Goal: Task Accomplishment & Management: Complete application form

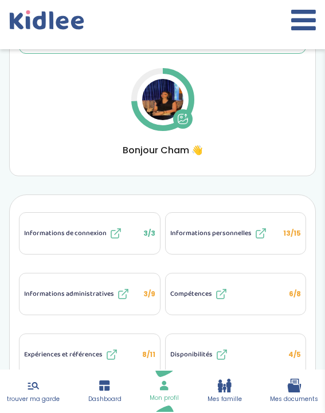
click at [162, 151] on span "Bonjour Cham 👋" at bounding box center [162, 150] width 287 height 14
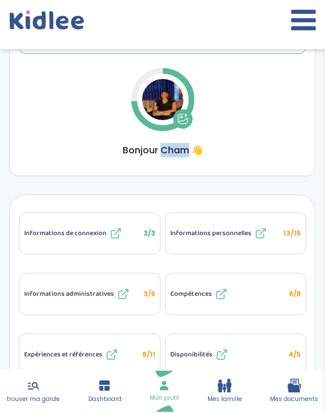
click at [162, 151] on span "Bonjour Cham 👋" at bounding box center [162, 150] width 287 height 14
click at [220, 134] on div "Vue d'ensemble Vue d'ensemble Informations de connexion Informations personnell…" at bounding box center [162, 91] width 287 height 133
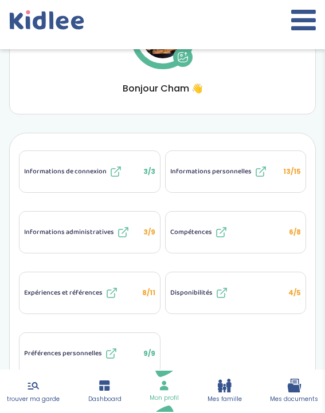
scroll to position [142, 0]
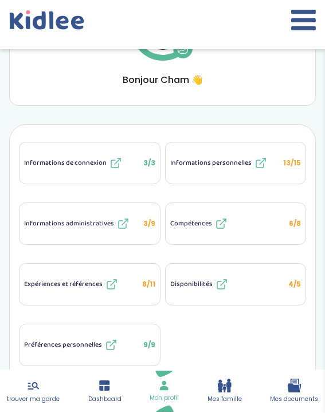
click at [83, 280] on span "Expériences et références" at bounding box center [63, 284] width 78 height 10
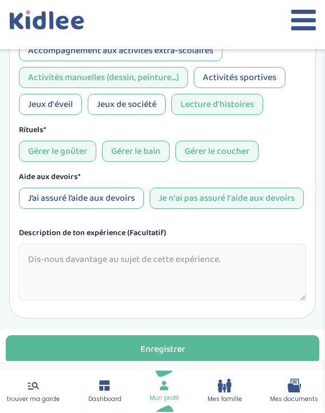
scroll to position [995, 0]
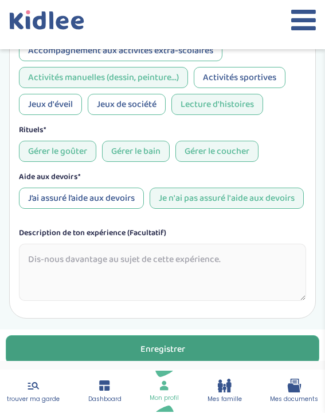
click at [70, 350] on button "Enregistrer" at bounding box center [162, 349] width 313 height 29
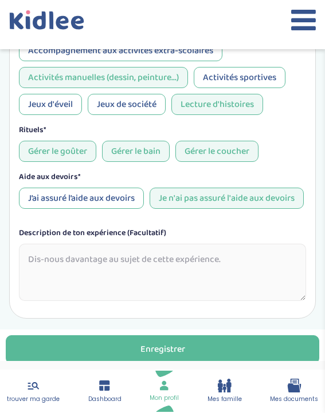
click at [53, 32] on icon at bounding box center [49, 24] width 81 height 29
click at [62, 25] on icon at bounding box center [49, 24] width 81 height 29
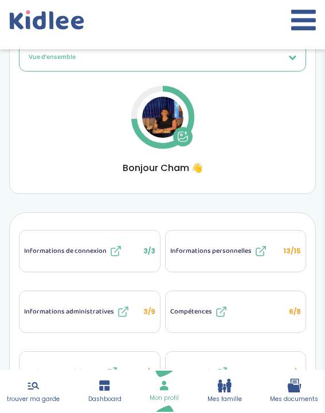
scroll to position [45, 0]
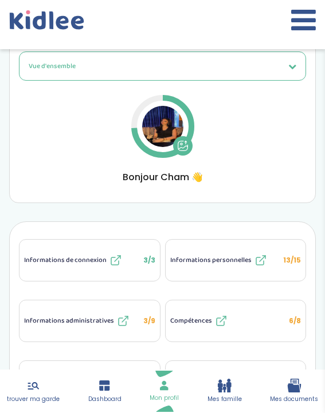
click at [159, 125] on img at bounding box center [162, 126] width 41 height 41
click at [184, 149] on icon at bounding box center [182, 145] width 11 height 11
click at [107, 47] on div at bounding box center [162, 24] width 325 height 49
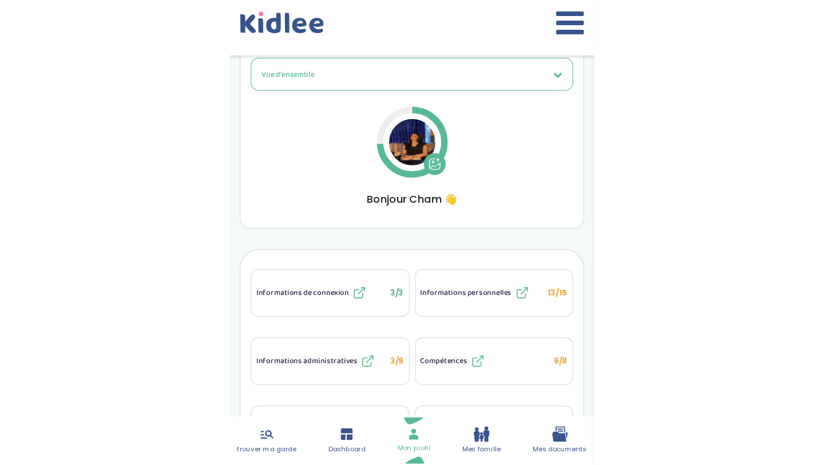
scroll to position [17, 0]
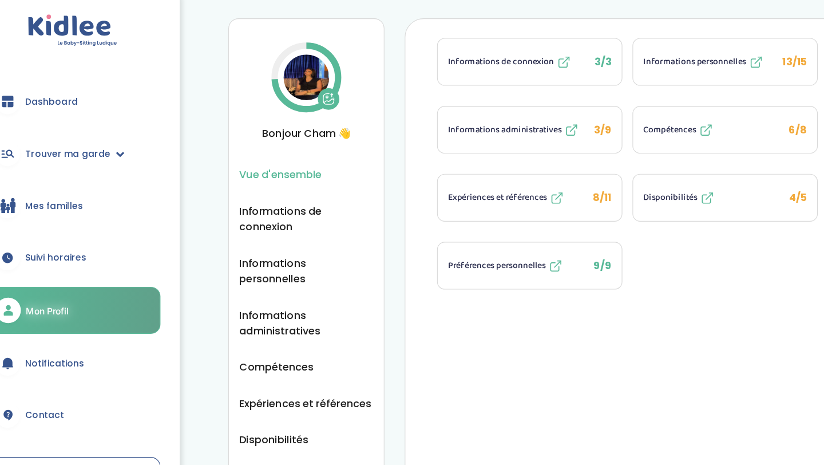
click at [306, 68] on img at bounding box center [307, 73] width 41 height 41
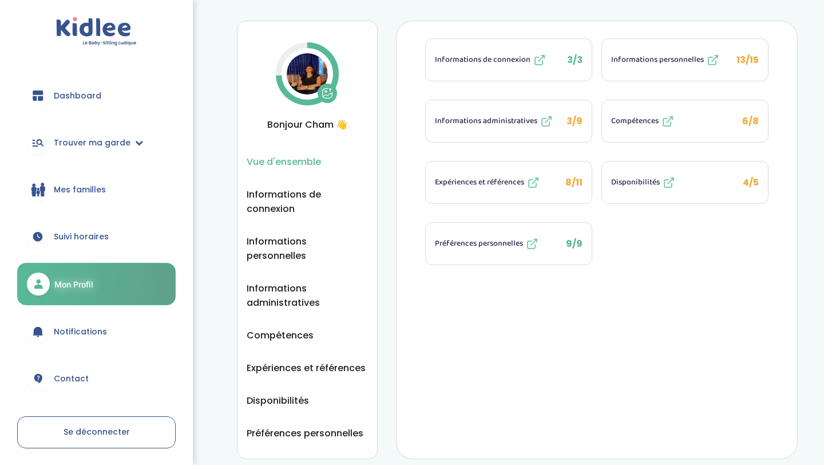
click at [94, 190] on span "Mes familles" at bounding box center [80, 190] width 52 height 12
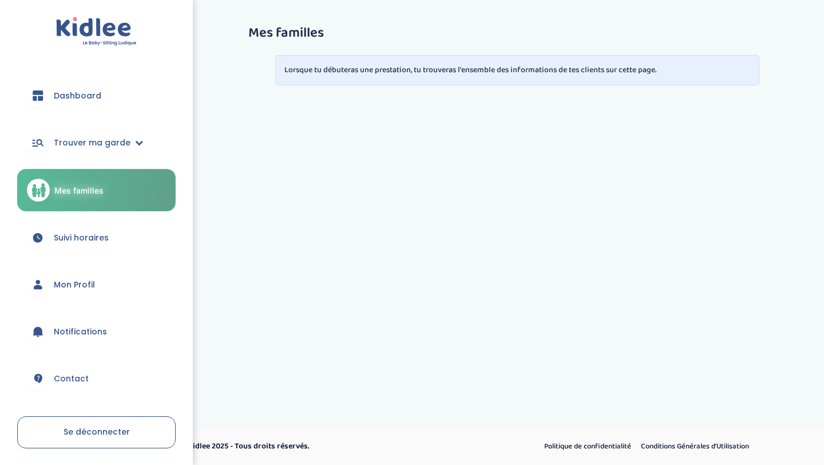
click at [81, 238] on span "Suivi horaires" at bounding box center [81, 238] width 55 height 12
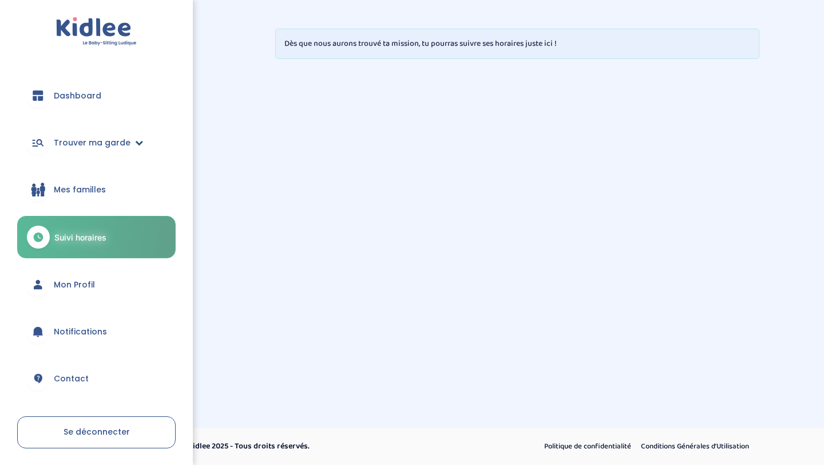
click at [98, 136] on link "Trouver ma garde" at bounding box center [96, 142] width 159 height 41
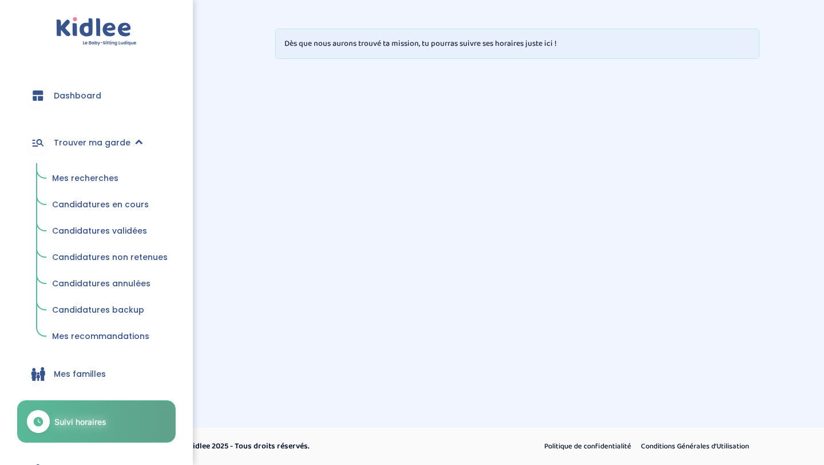
click at [68, 177] on span "Mes recherches" at bounding box center [85, 177] width 66 height 11
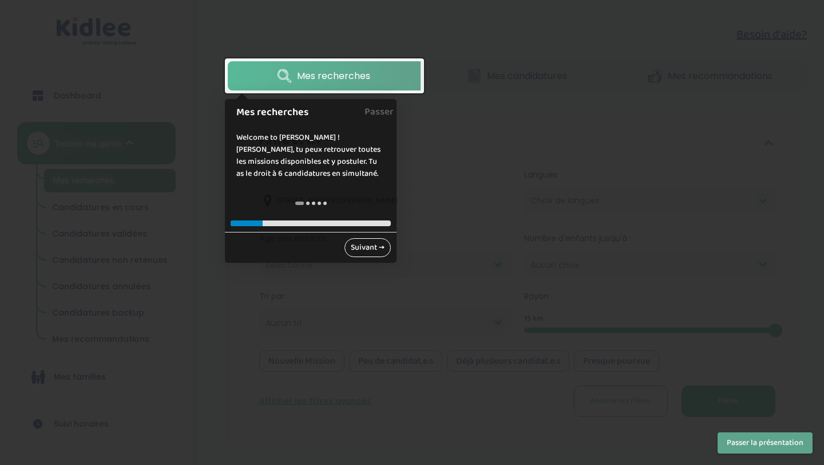
click at [382, 246] on link "Suivant →" at bounding box center [368, 247] width 46 height 19
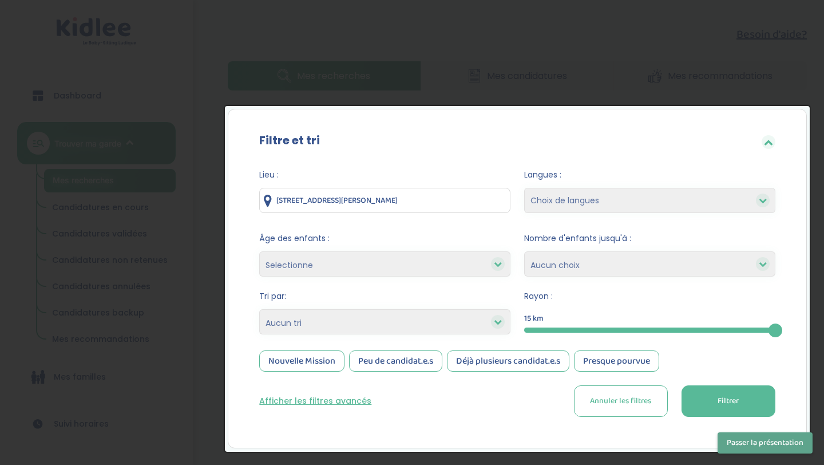
scroll to position [64, 0]
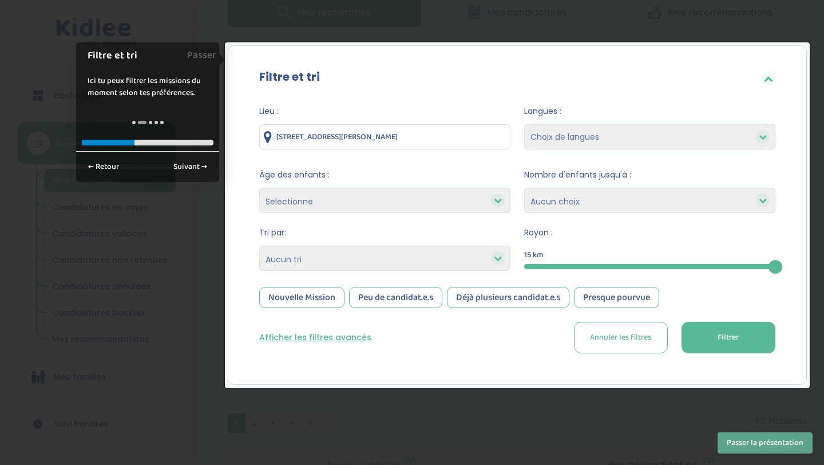
click at [437, 143] on input "60 Allée de Bellevue, Orly, France" at bounding box center [384, 136] width 251 height 25
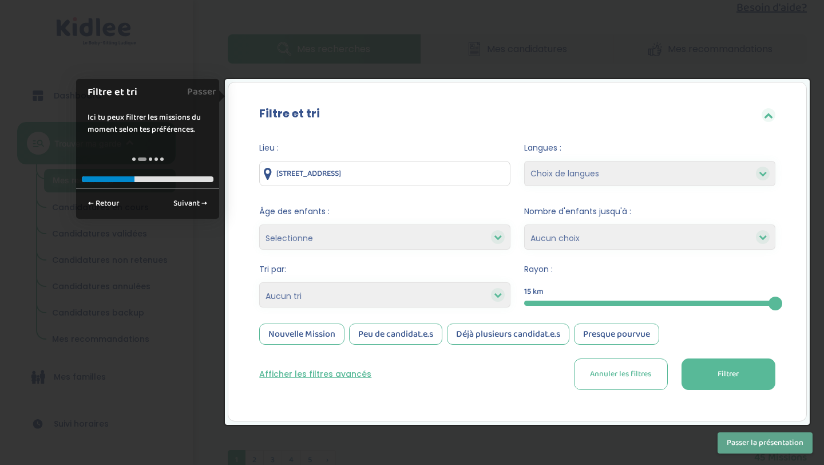
scroll to position [0, 0]
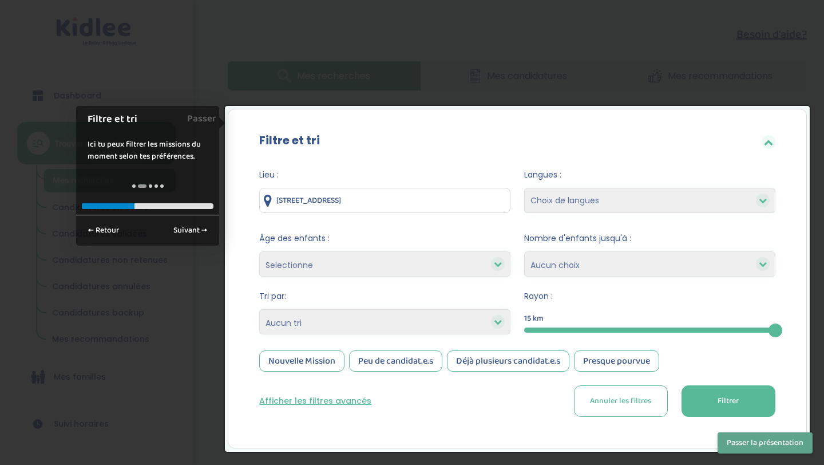
click at [589, 200] on select "Choix de langues Anglais Arabe Espagnol Italien Russe Français Coréen" at bounding box center [649, 200] width 251 height 25
click at [760, 407] on button "Filtrer" at bounding box center [729, 400] width 94 height 31
click at [749, 72] on div at bounding box center [412, 232] width 824 height 465
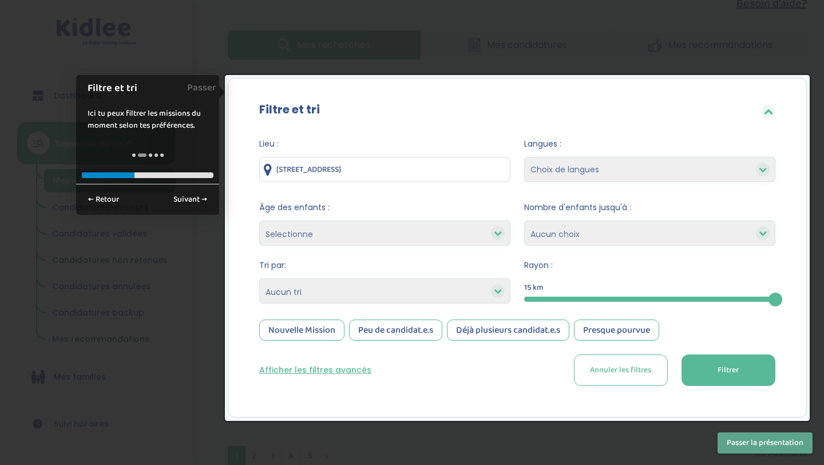
scroll to position [45, 0]
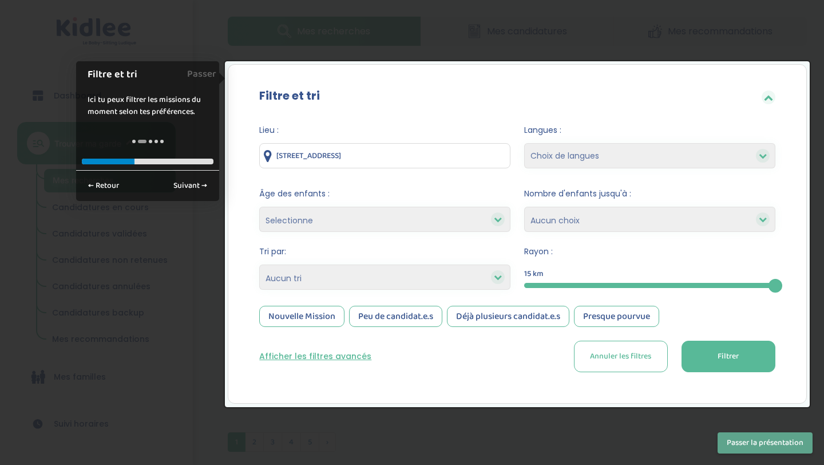
click at [398, 434] on div at bounding box center [412, 232] width 824 height 465
click at [609, 351] on span "Annuler les filtres" at bounding box center [620, 356] width 61 height 12
click at [199, 191] on link "Suivant →" at bounding box center [190, 185] width 46 height 19
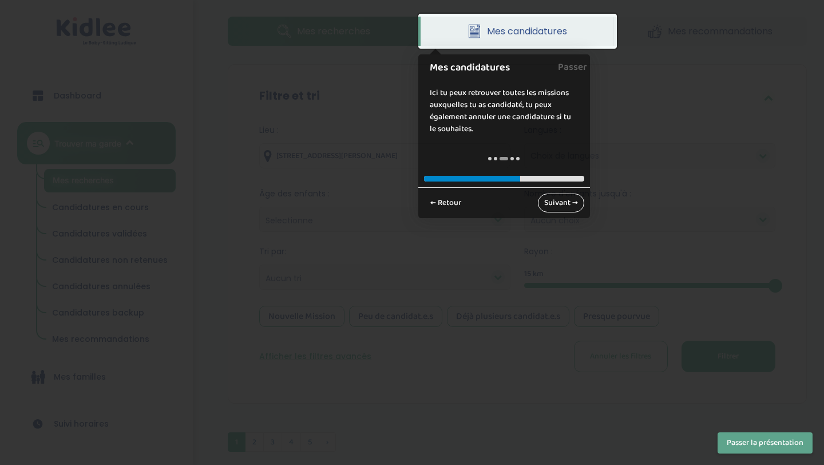
click at [547, 201] on link "Suivant →" at bounding box center [561, 202] width 46 height 19
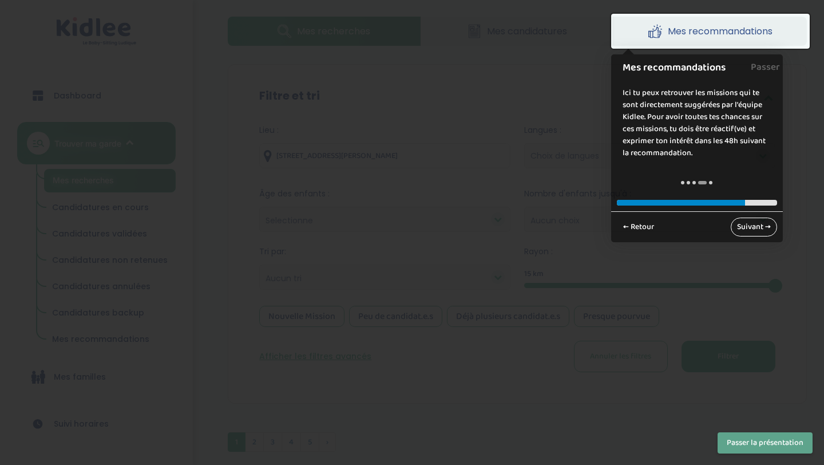
click at [753, 224] on link "Suivant →" at bounding box center [754, 227] width 46 height 19
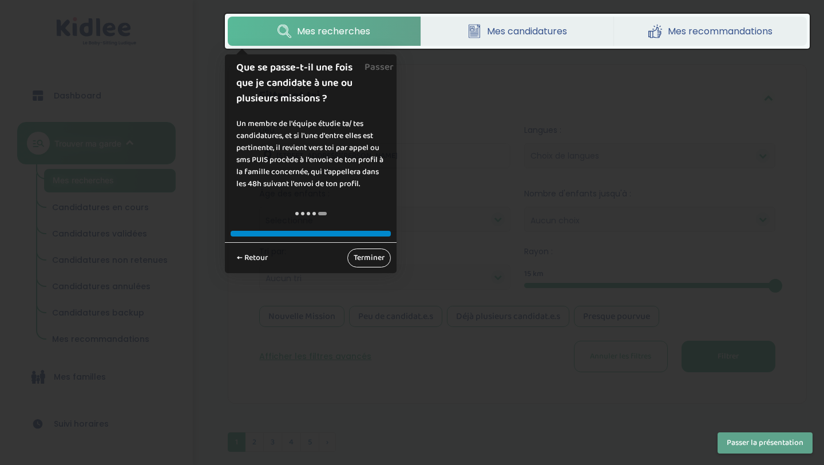
click at [365, 262] on link "Terminer" at bounding box center [369, 257] width 44 height 19
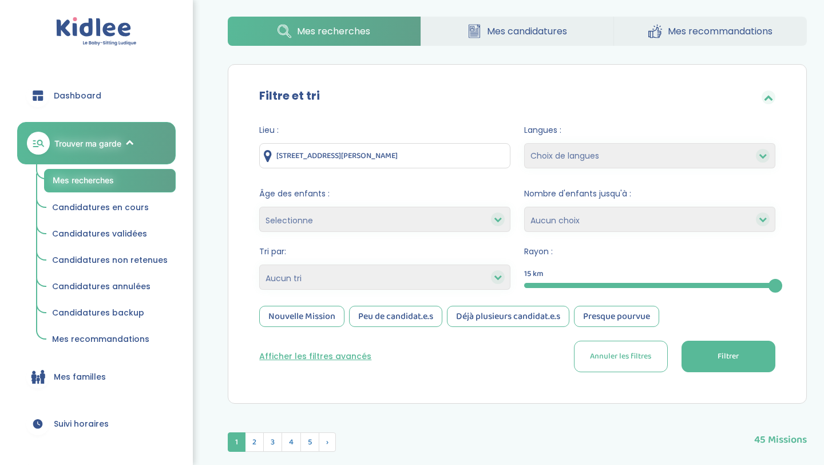
click at [355, 160] on input "[STREET_ADDRESS][PERSON_NAME]" at bounding box center [384, 155] width 251 height 25
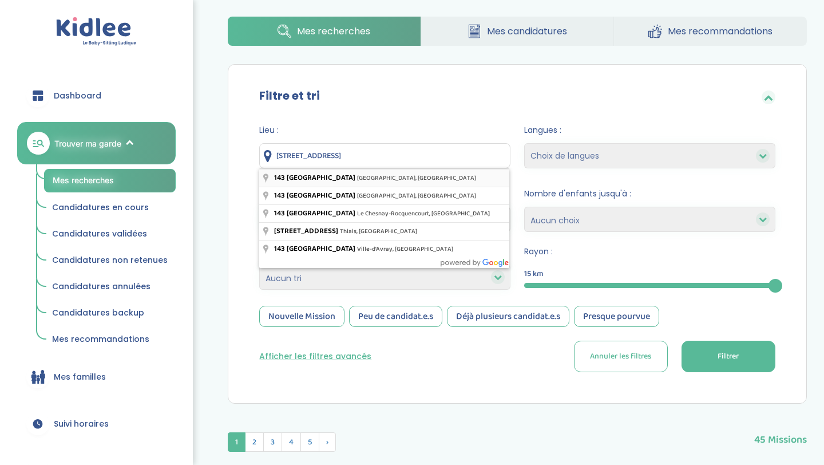
type input "143 Avenue de Versailles, Paris, France"
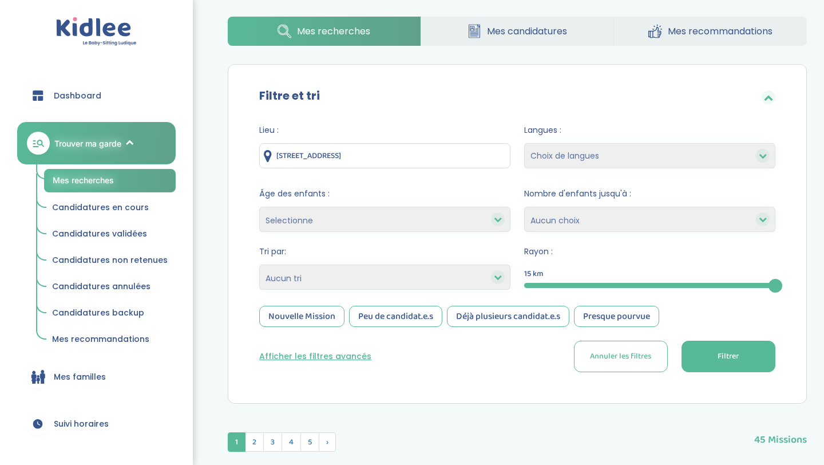
click at [572, 156] on select "Choix de langues Anglais Arabe Espagnol Italien Russe Français Coréen" at bounding box center [649, 155] width 251 height 25
click at [711, 357] on button "Filtrer" at bounding box center [729, 356] width 94 height 31
click at [477, 32] on icon at bounding box center [474, 32] width 9 height 1
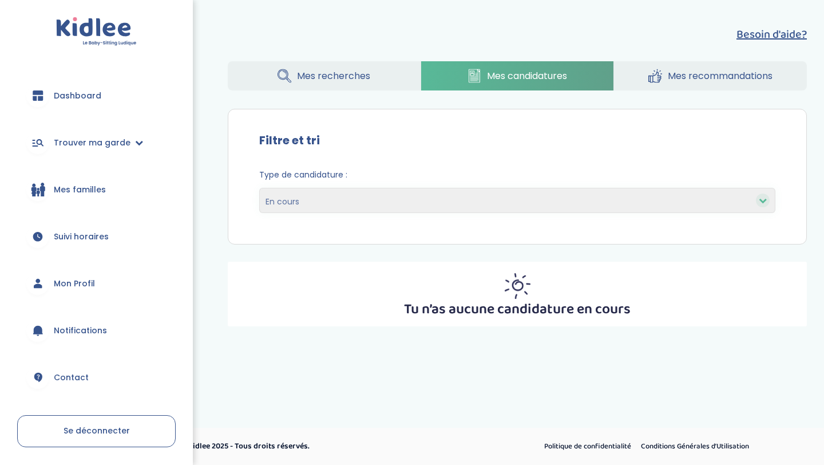
click at [686, 82] on link "Mes recommandations" at bounding box center [710, 75] width 193 height 29
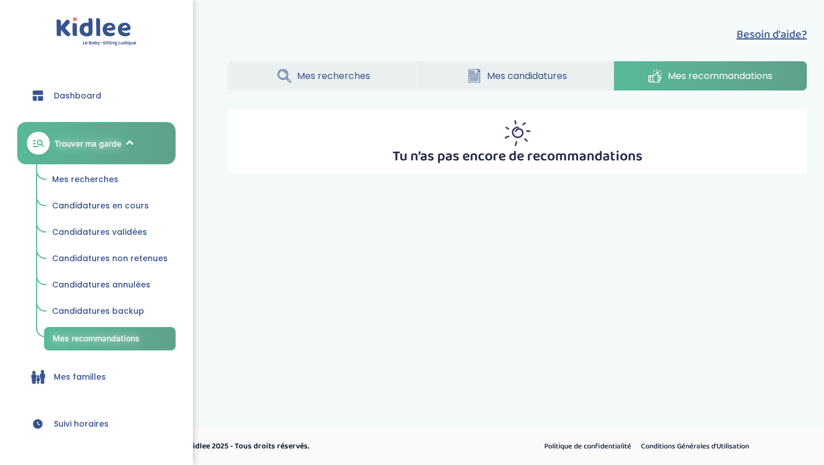
click at [346, 70] on span "Mes recherches" at bounding box center [333, 76] width 73 height 14
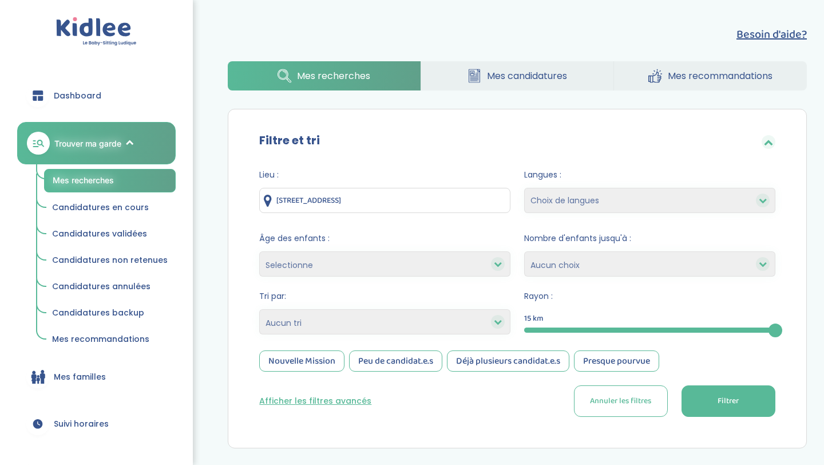
scroll to position [225, 0]
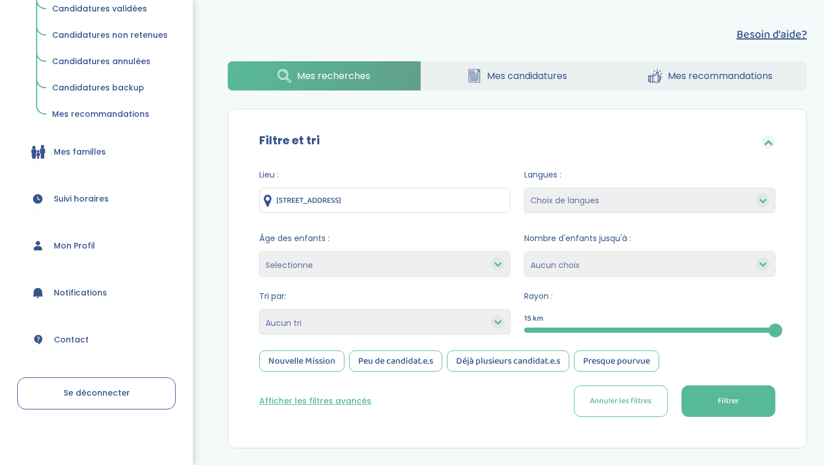
click at [86, 246] on span "Mon Profil" at bounding box center [74, 246] width 41 height 12
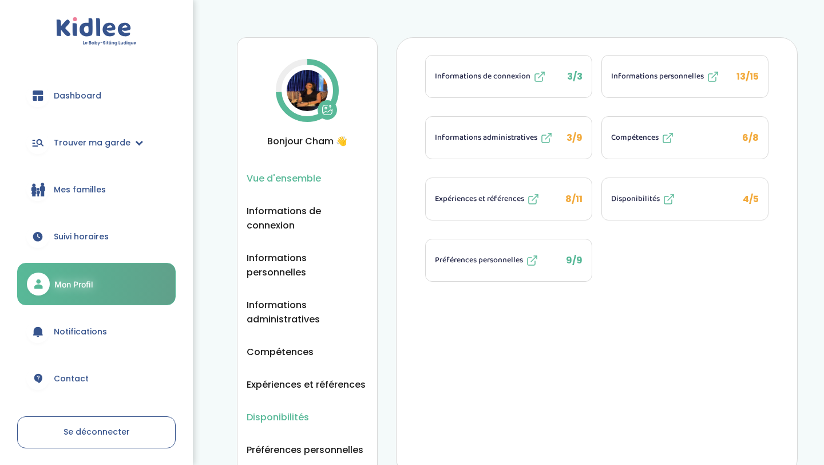
click at [292, 410] on span "Disponibilités" at bounding box center [278, 417] width 62 height 14
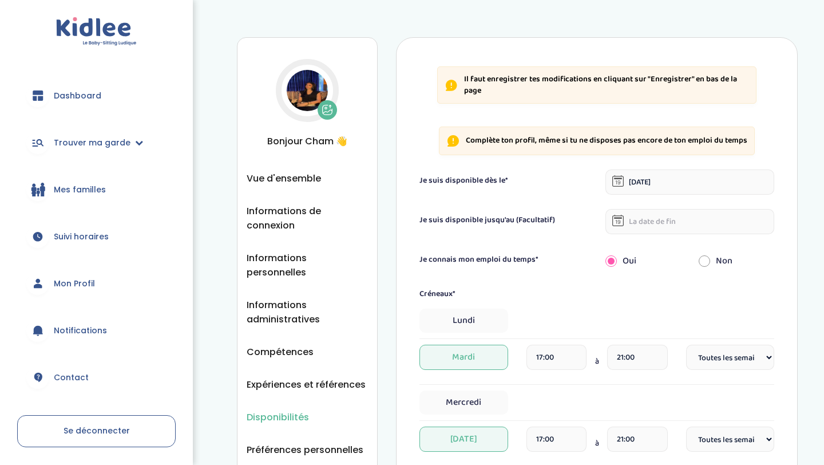
select select "1"
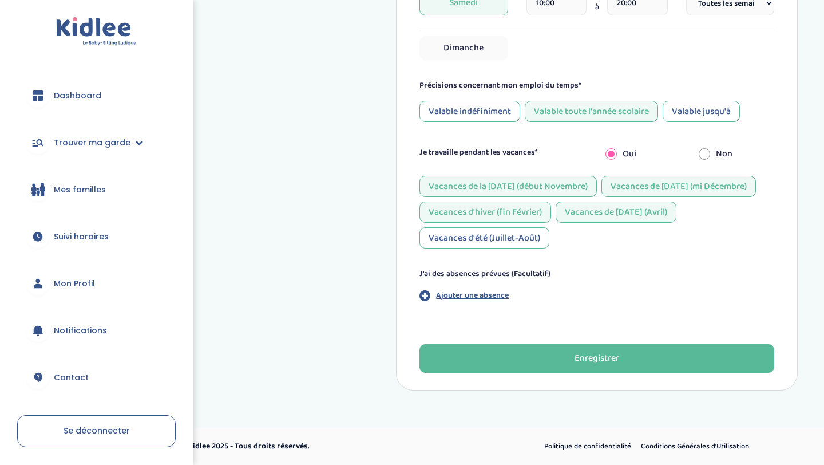
scroll to position [529, 0]
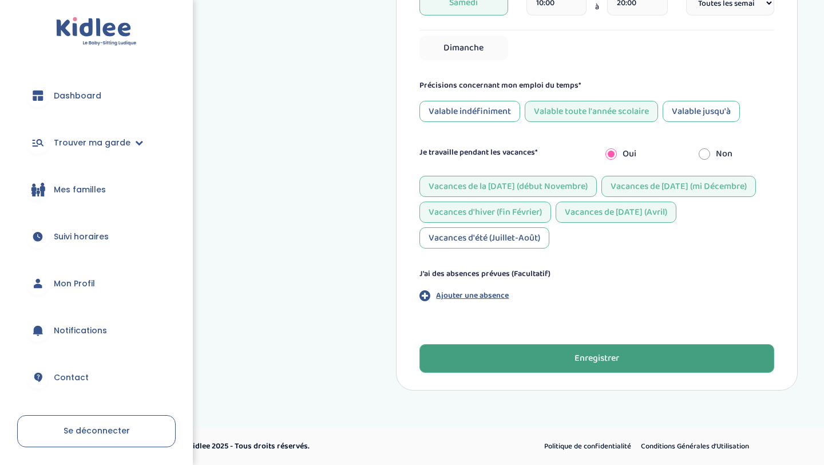
click at [613, 360] on div "Enregistrer" at bounding box center [597, 358] width 45 height 13
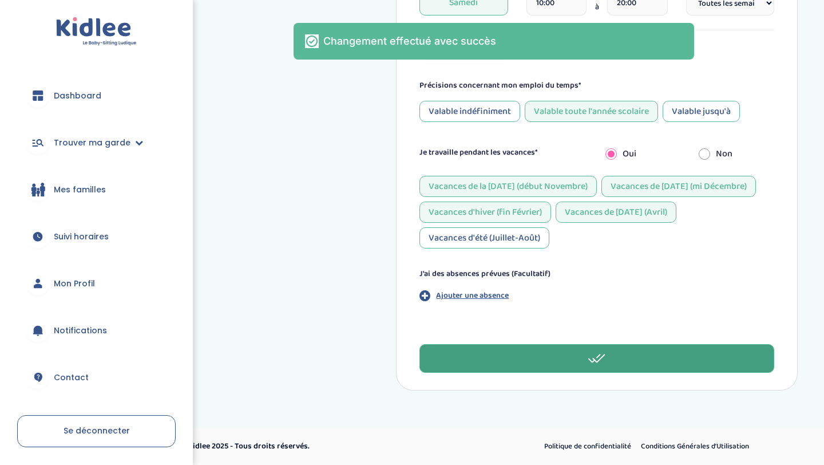
scroll to position [0, 0]
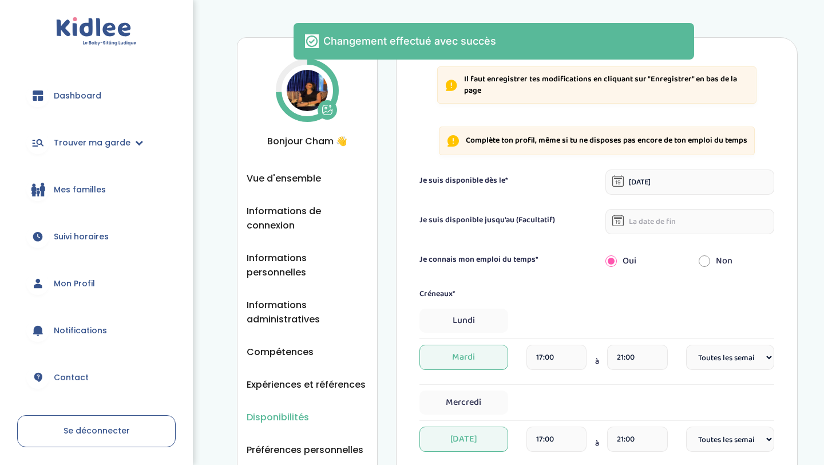
click at [90, 20] on img at bounding box center [96, 31] width 81 height 29
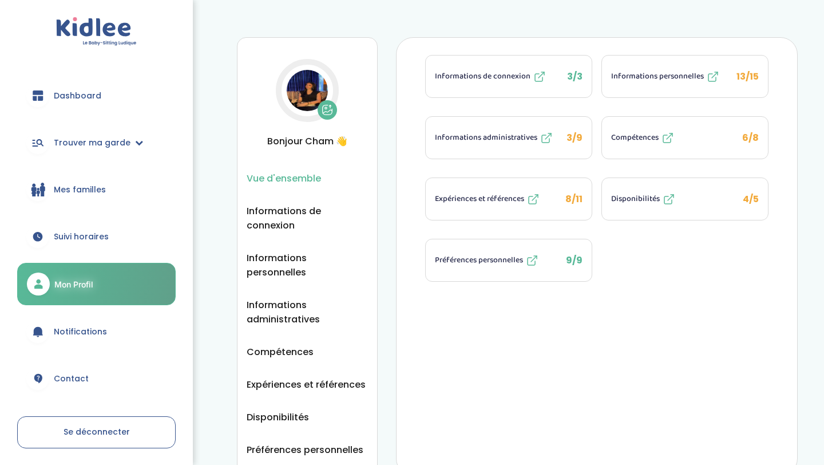
click at [93, 96] on span "Dashboard" at bounding box center [78, 96] width 48 height 12
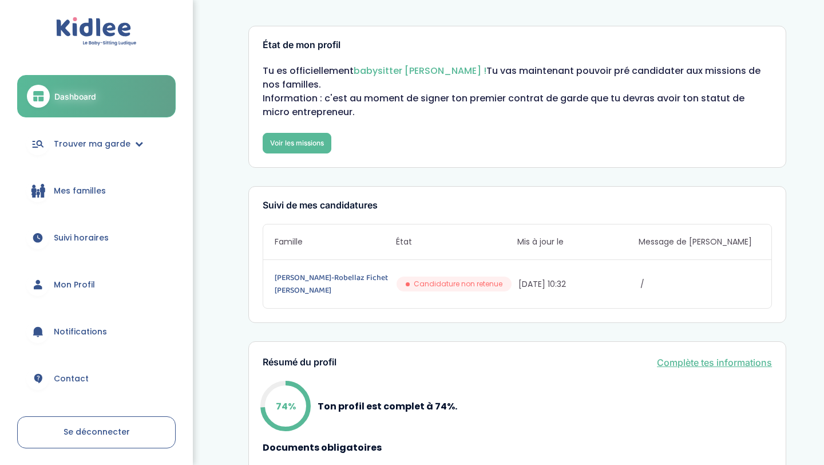
click at [446, 280] on span "Candidature non retenue" at bounding box center [458, 284] width 89 height 10
click at [321, 274] on link "[PERSON_NAME]-Robellaz Fichet [PERSON_NAME]" at bounding box center [335, 283] width 120 height 25
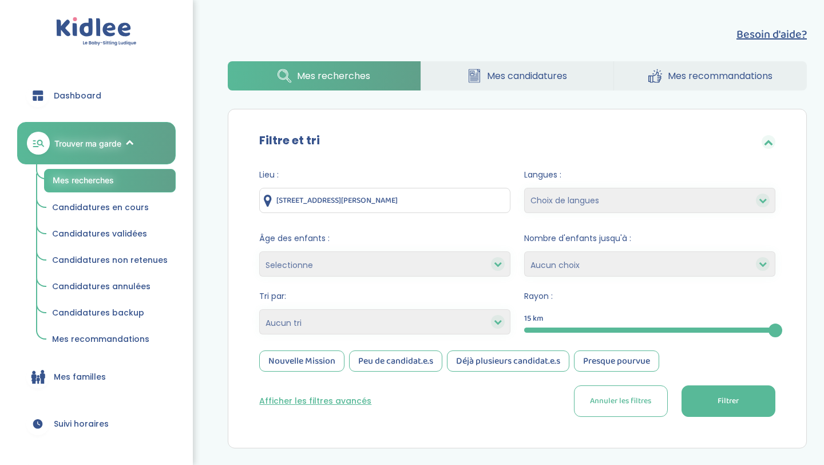
click at [329, 399] on button "Afficher les filtres avancés" at bounding box center [315, 401] width 112 height 12
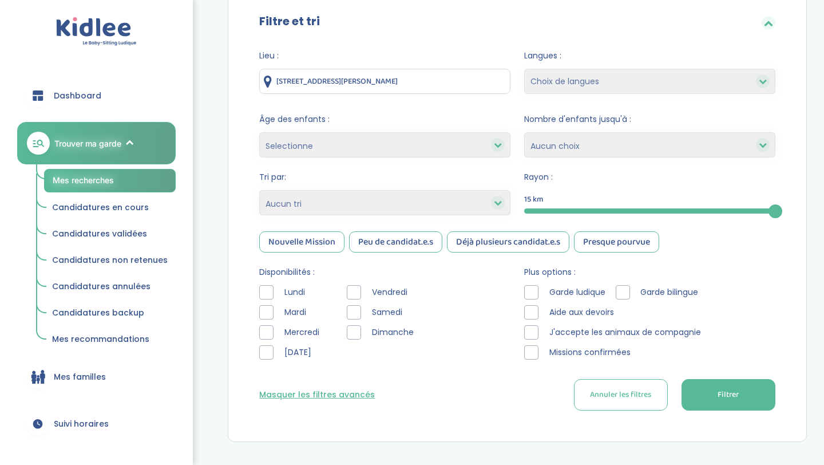
scroll to position [124, 0]
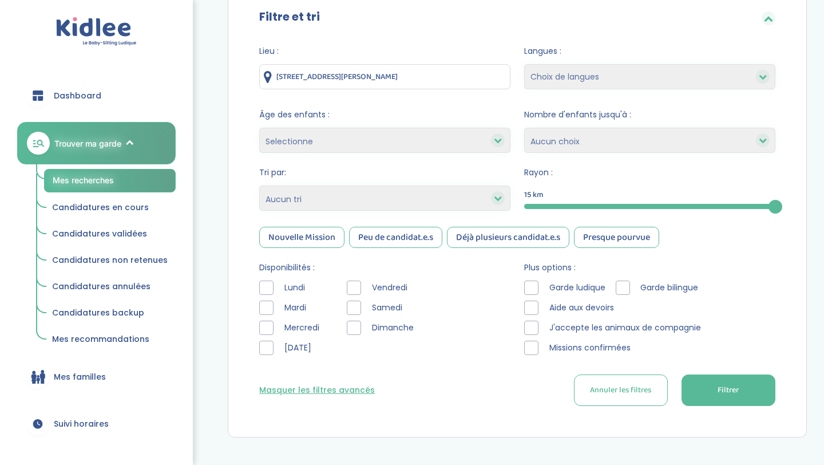
click at [274, 289] on div "Lundi" at bounding box center [291, 287] width 65 height 14
click at [267, 292] on div at bounding box center [266, 287] width 14 height 14
click at [266, 309] on div at bounding box center [266, 308] width 14 height 14
click at [266, 278] on div "Disponibilités : Lundi Mardi Mercredi Jeudi Vendredi Samedi Dimanche" at bounding box center [384, 311] width 251 height 99
click at [261, 283] on div at bounding box center [266, 287] width 14 height 14
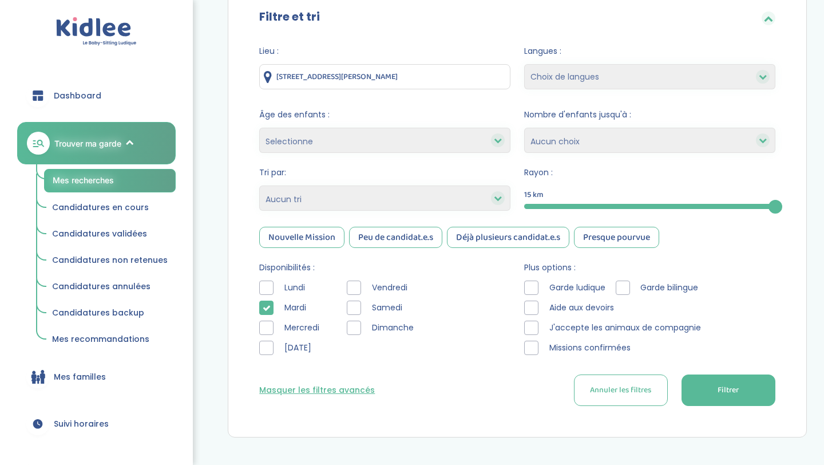
click at [263, 329] on div at bounding box center [266, 328] width 14 height 14
click at [263, 329] on icon at bounding box center [267, 328] width 8 height 8
click at [263, 343] on div at bounding box center [266, 348] width 14 height 14
click at [353, 286] on div at bounding box center [354, 287] width 14 height 14
click at [352, 307] on div at bounding box center [354, 308] width 14 height 14
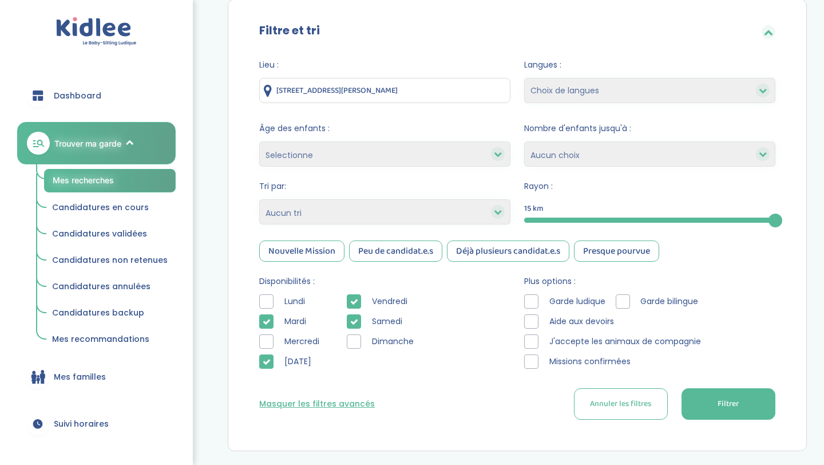
scroll to position [101, 0]
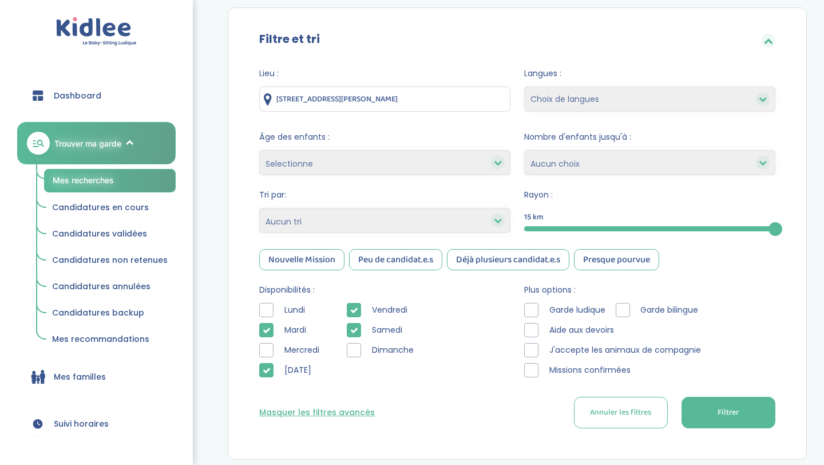
click at [388, 104] on input "[STREET_ADDRESS][PERSON_NAME]" at bounding box center [384, 98] width 251 height 25
click at [388, 104] on input "60 Allée de Bellevue, Orly, France" at bounding box center [384, 98] width 251 height 25
click at [617, 97] on select "Choix de langues Anglais Arabe Espagnol Italien Russe Français Coréen" at bounding box center [649, 98] width 251 height 25
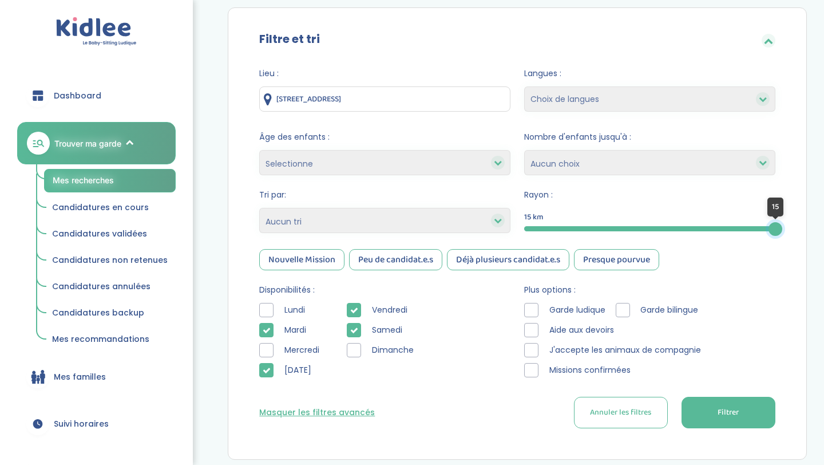
drag, startPoint x: 770, startPoint y: 227, endPoint x: 824, endPoint y: 241, distance: 55.7
click at [682, 161] on select "1 2 3 4 Aucun choix" at bounding box center [649, 162] width 251 height 25
click at [428, 160] on select "Selectionne moins de 3 ans entre 3 et 6 ans plus de 6 ans" at bounding box center [384, 162] width 251 height 25
click at [424, 223] on select "Heures par semaine (croissant) Heures par semaine (décroissant) Date de démarra…" at bounding box center [384, 220] width 251 height 25
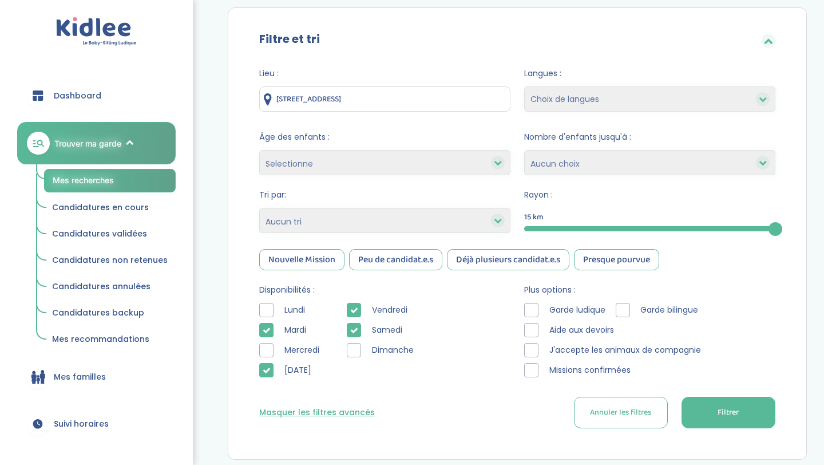
click at [382, 226] on select "Heures par semaine (croissant) Heures par semaine (décroissant) Date de démarra…" at bounding box center [384, 220] width 251 height 25
click at [471, 255] on div "Déjà plusieurs candidat.e.s" at bounding box center [508, 259] width 123 height 21
click at [408, 256] on div "Peu de candidat.e.s" at bounding box center [395, 259] width 93 height 21
click at [314, 247] on form "Lieu : 143 Avenue de Versailles, Paris, France Langues : Choix de langues Angla…" at bounding box center [517, 248] width 516 height 361
click at [323, 257] on div "Nouvelle Mission" at bounding box center [301, 259] width 85 height 21
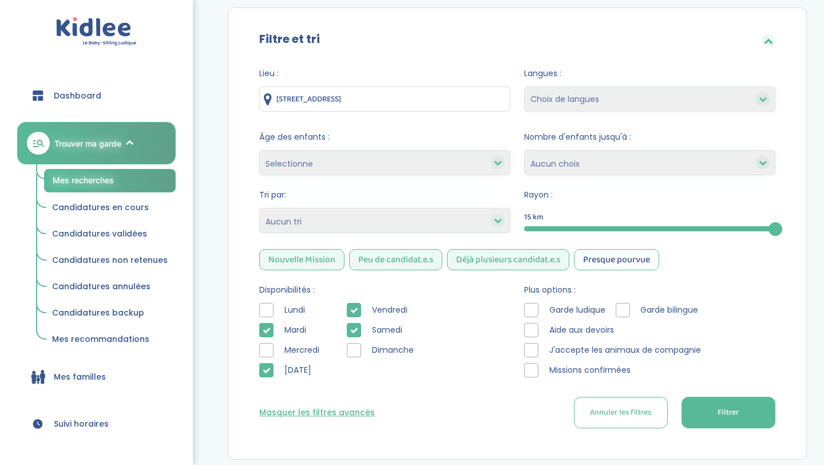
click at [347, 255] on div "Nouvelle Mission Peu de candidat.e.s Déjà plusieurs candidat.e.s Presque pourvue" at bounding box center [517, 259] width 516 height 21
click at [382, 256] on div "Peu de candidat.e.s" at bounding box center [395, 259] width 93 height 21
click at [492, 262] on div "Déjà plusieurs candidat.e.s" at bounding box center [508, 259] width 123 height 21
click at [305, 260] on div "Nouvelle Mission" at bounding box center [301, 259] width 85 height 21
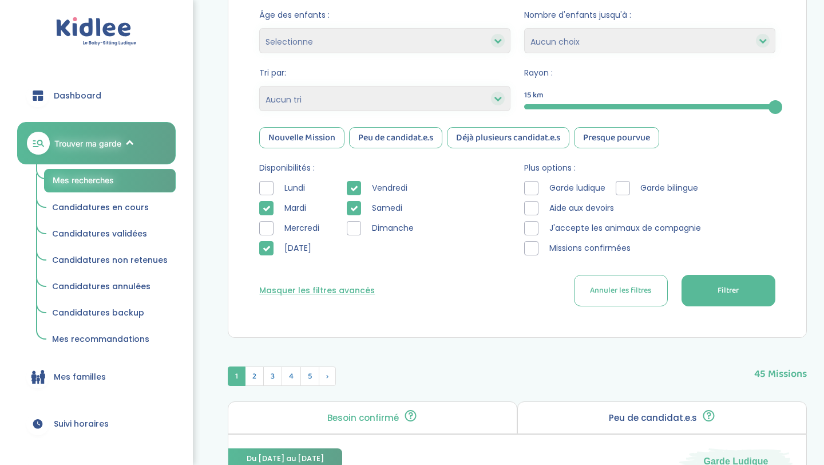
scroll to position [347, 0]
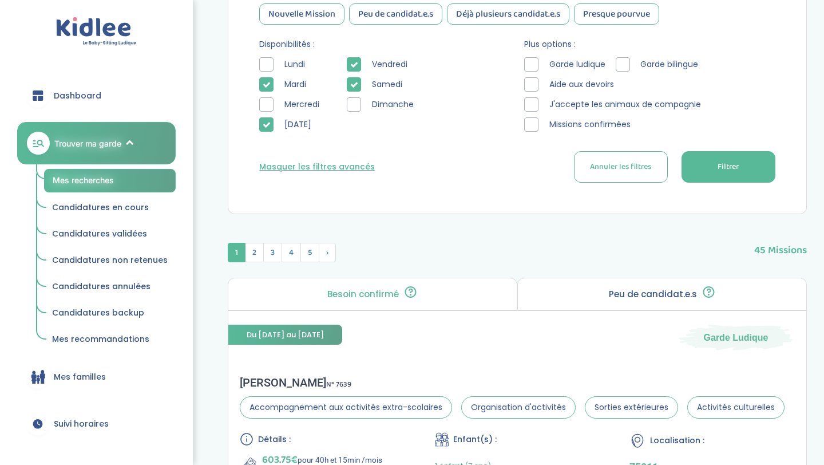
click at [735, 179] on button "Filtrer" at bounding box center [729, 166] width 94 height 31
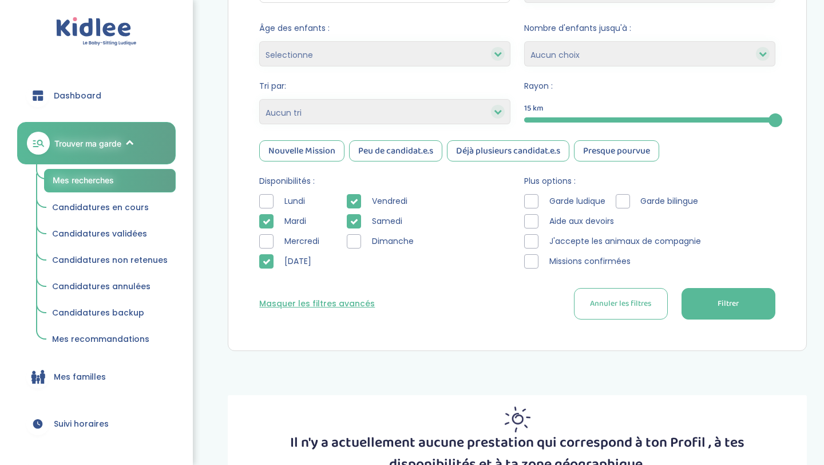
scroll to position [214, 0]
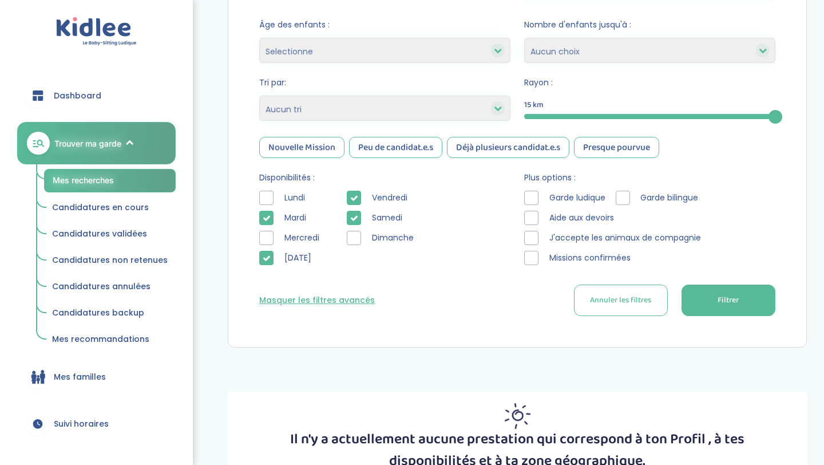
click at [613, 298] on span "Annuler les filtres" at bounding box center [620, 300] width 61 height 12
type input "60 Allée de Bellevue, Orly, France"
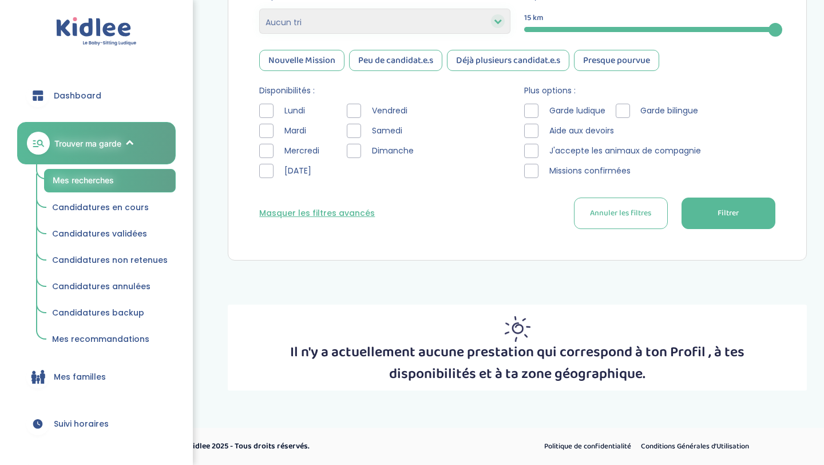
click at [722, 215] on span "Filtrer" at bounding box center [728, 213] width 21 height 12
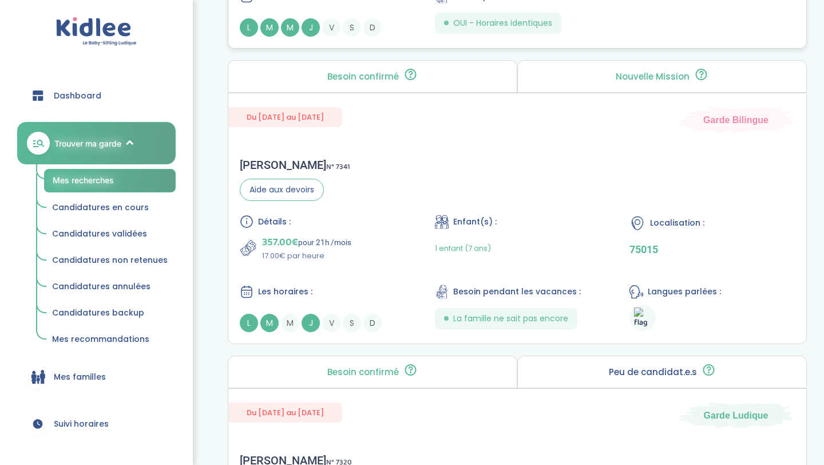
scroll to position [2959, 0]
click at [639, 317] on img at bounding box center [642, 317] width 17 height 21
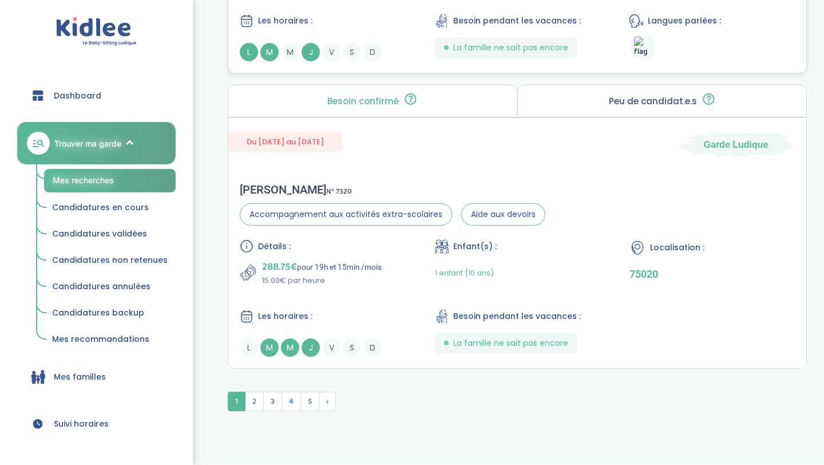
scroll to position [3229, 0]
click at [258, 396] on span "2" at bounding box center [254, 401] width 19 height 19
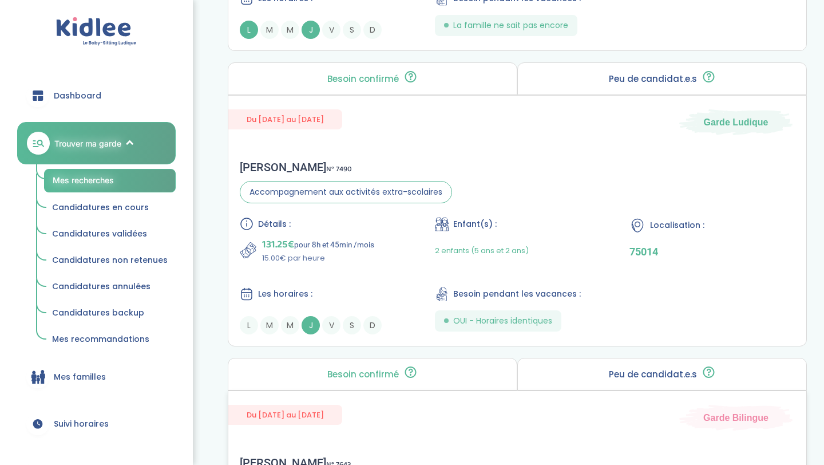
scroll to position [2928, 0]
click at [409, 266] on div "Détails : 131.25€ pour 8h et 45min /mois 15.00€ par heure Enfant(s) : 2 enfants…" at bounding box center [517, 274] width 555 height 117
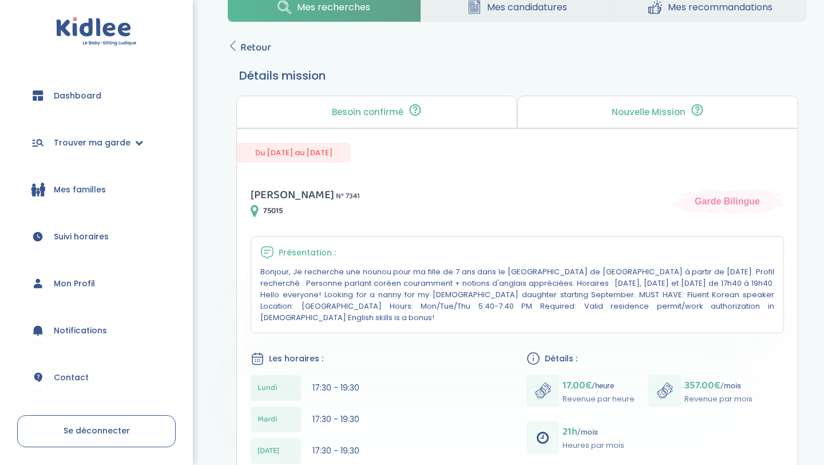
scroll to position [34, 0]
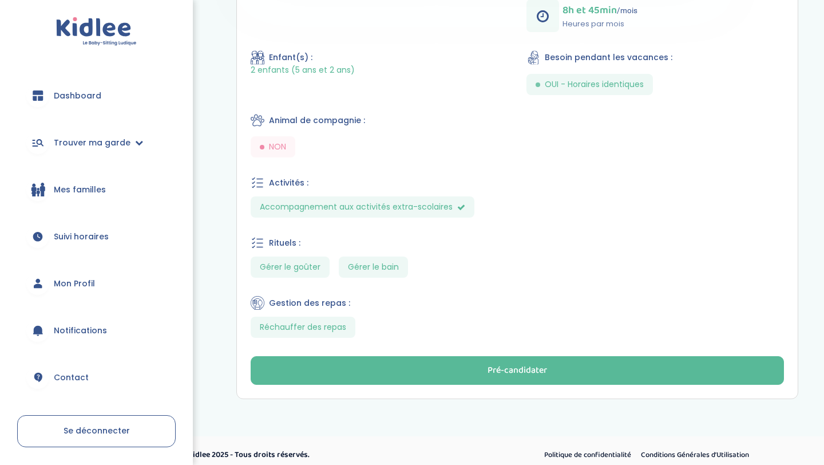
scroll to position [438, 0]
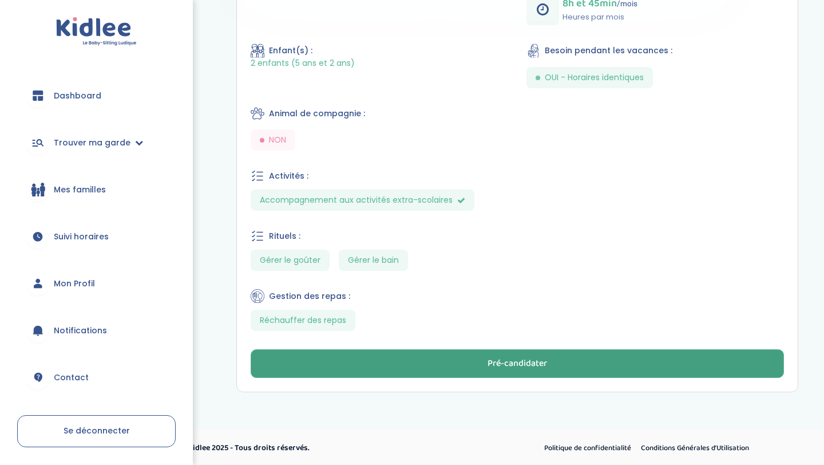
click at [562, 351] on button "Pré-candidater" at bounding box center [518, 363] width 534 height 29
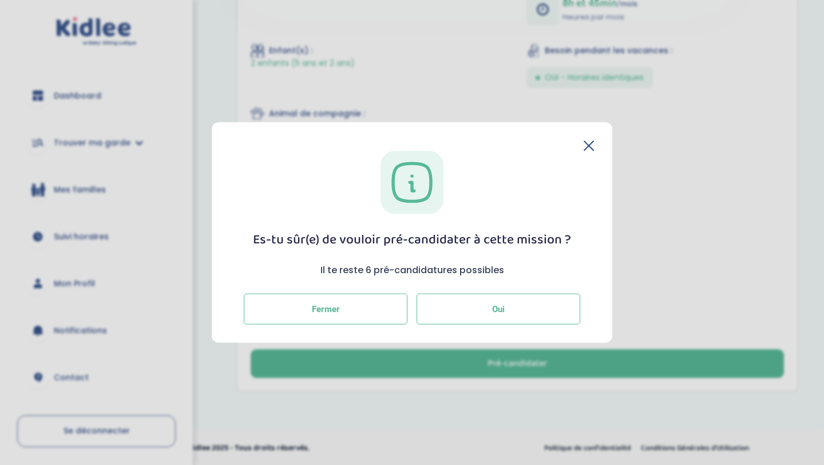
click at [544, 311] on button "Oui" at bounding box center [499, 308] width 164 height 31
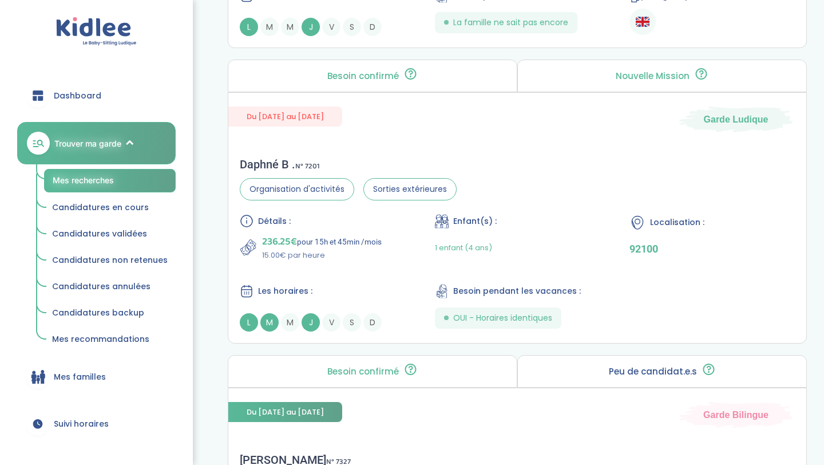
scroll to position [1643, 0]
click at [394, 234] on div "236.25€ pour 15h et 45min /mois 15.00€ par heure" at bounding box center [322, 246] width 165 height 27
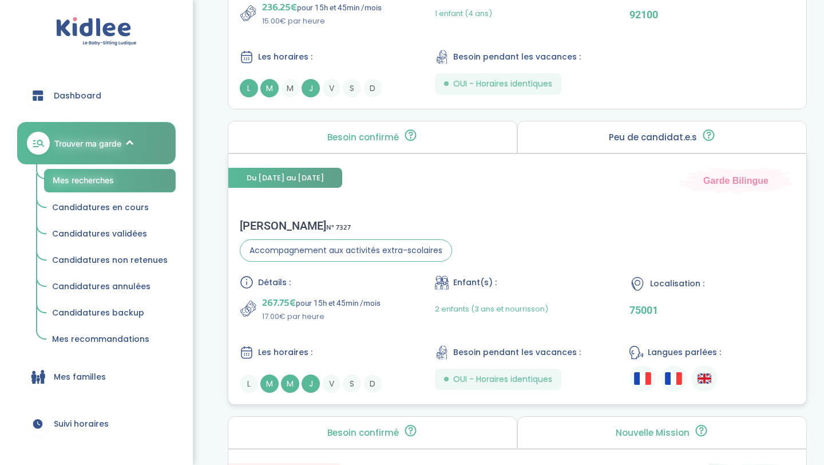
scroll to position [1736, 0]
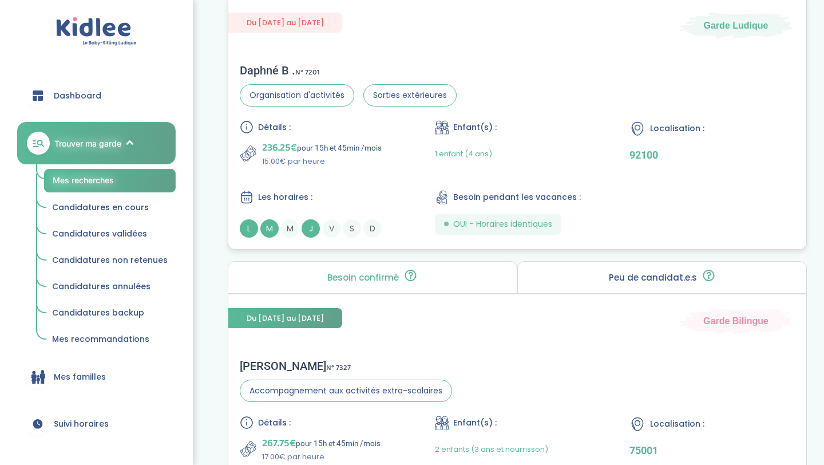
click at [528, 100] on div "Daphné B . N° 7201 Organisation d'activités Sorties extérieures Détails : 236.2…" at bounding box center [517, 150] width 578 height 197
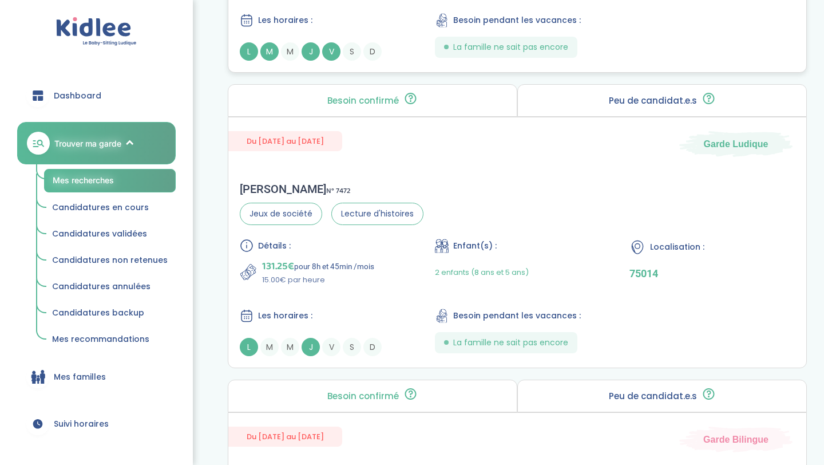
scroll to position [2539, 0]
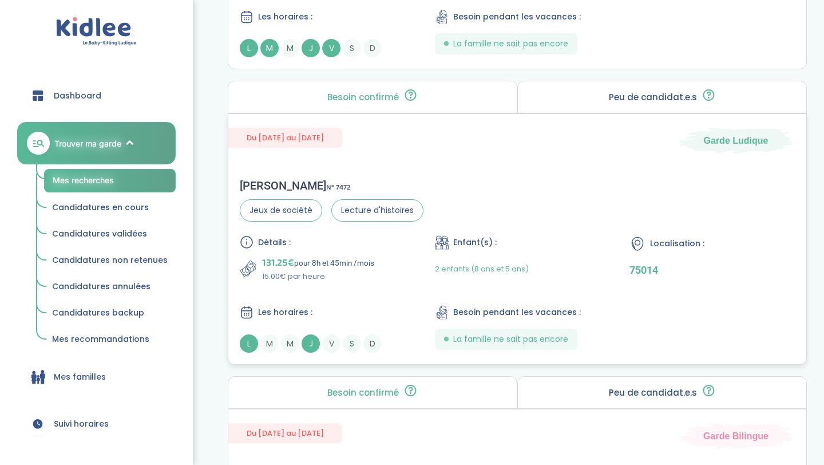
click at [575, 215] on div "Guillaume G . N° 7472 Jeux de société Lecture d'histoires Détails : 131.25€ pou…" at bounding box center [517, 265] width 578 height 197
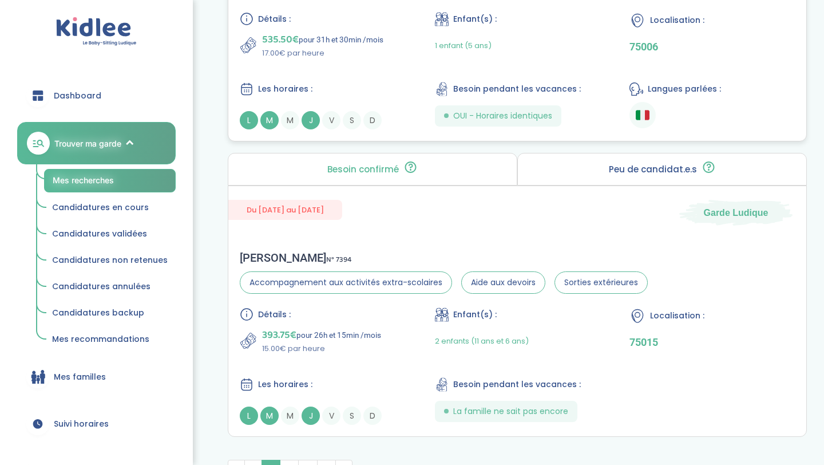
scroll to position [3084, 0]
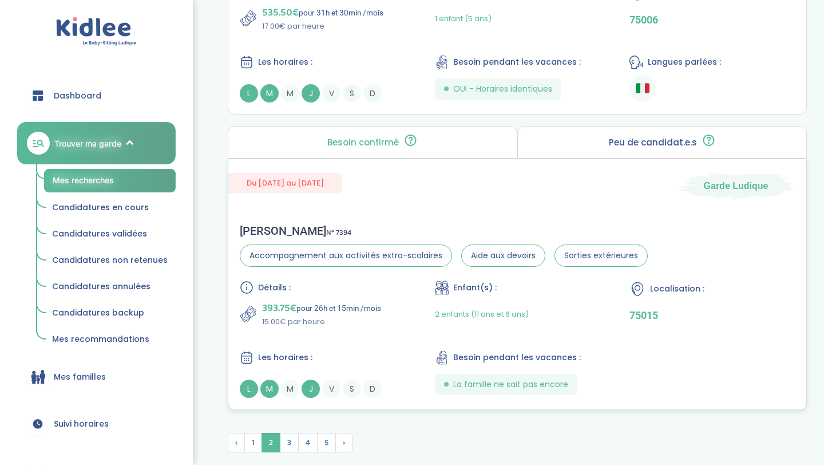
click at [433, 180] on div "Du 01-09-2025 au 31-07-2026 Garde Ludique" at bounding box center [517, 178] width 578 height 39
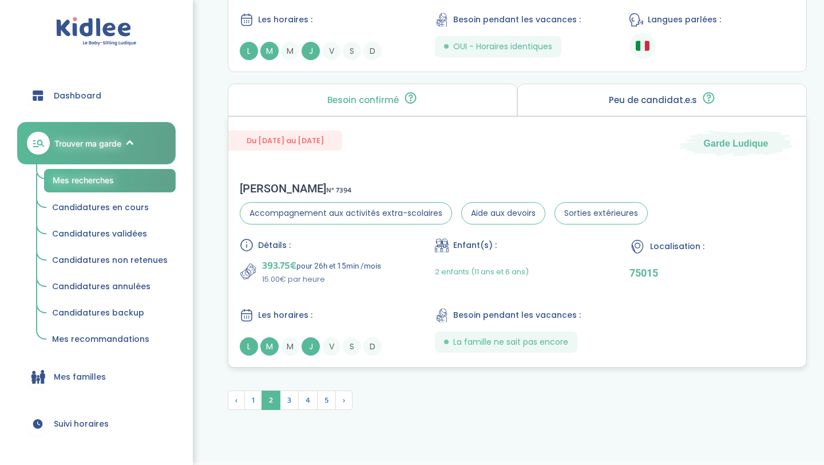
scroll to position [3162, 0]
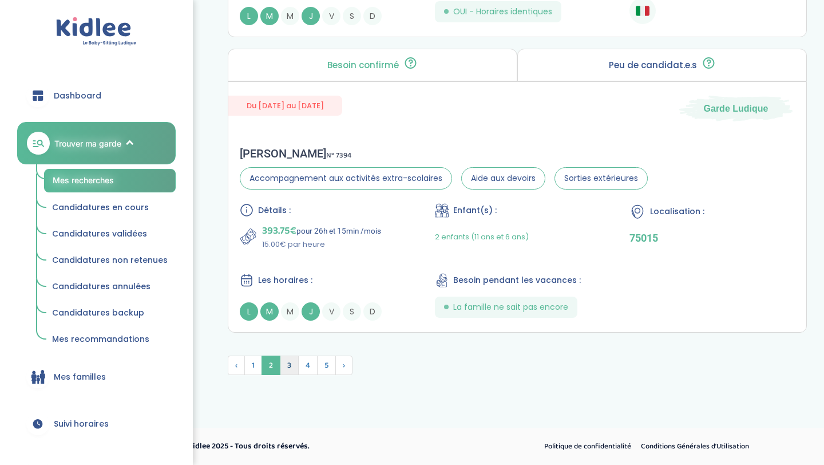
click at [289, 368] on span "3" at bounding box center [289, 364] width 19 height 19
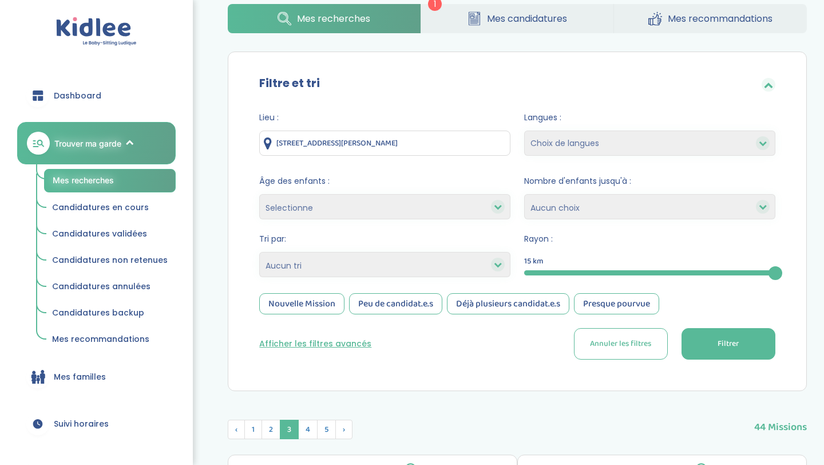
scroll to position [92, 0]
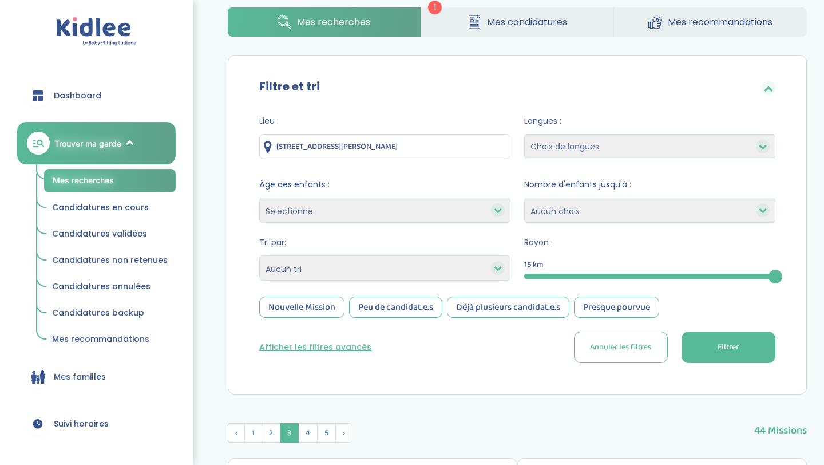
click at [484, 30] on link "Mes candidatures" at bounding box center [517, 21] width 192 height 29
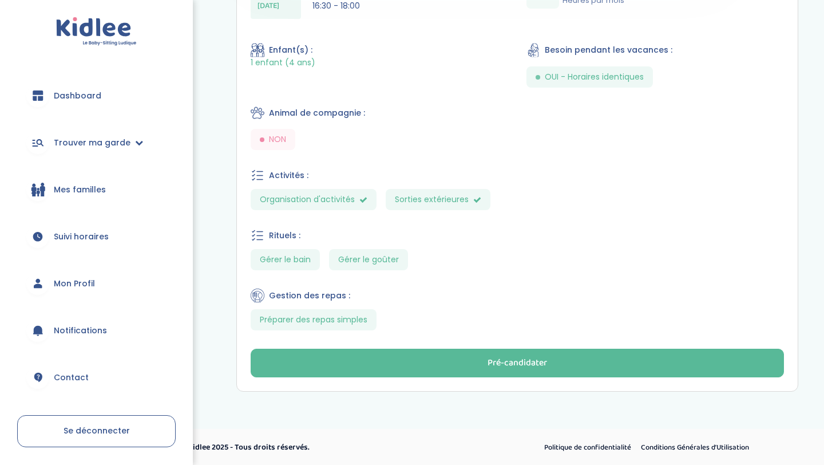
scroll to position [442, 0]
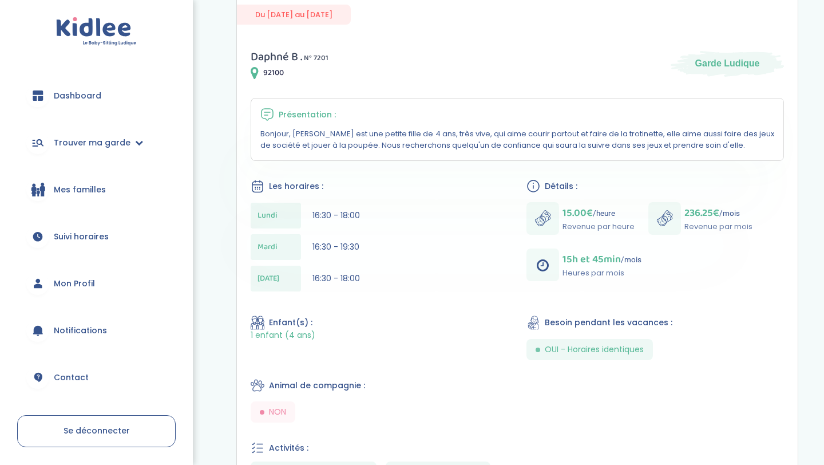
scroll to position [172, 0]
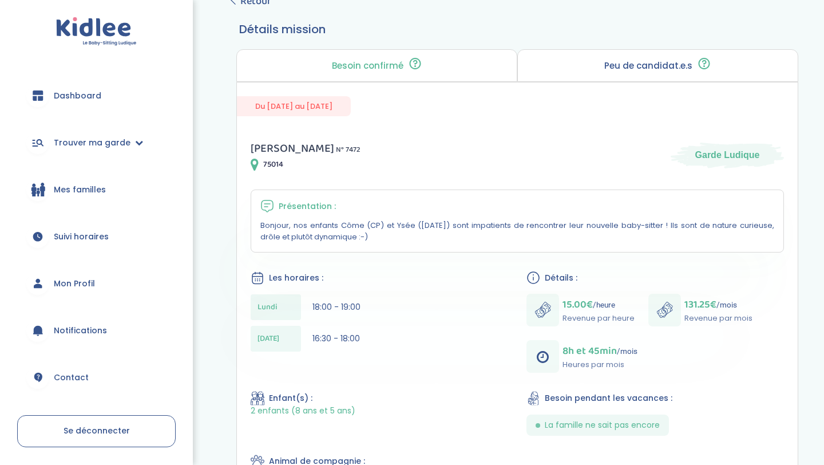
scroll to position [80, 0]
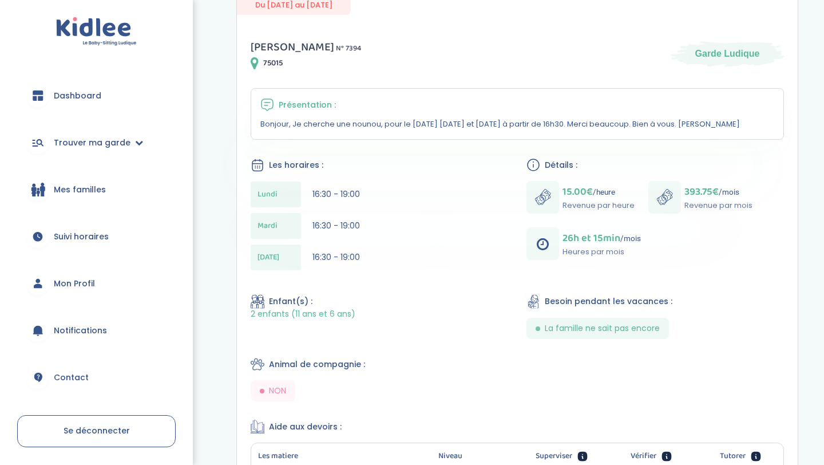
scroll to position [185, 0]
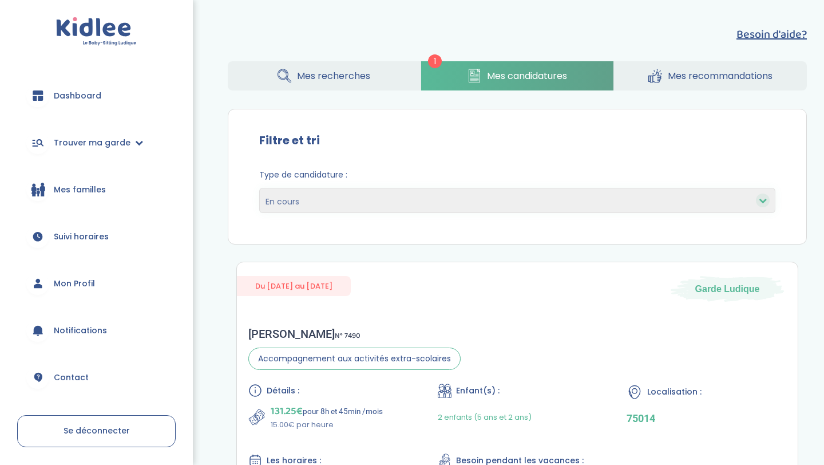
click at [377, 75] on link "Mes recherches" at bounding box center [324, 75] width 192 height 29
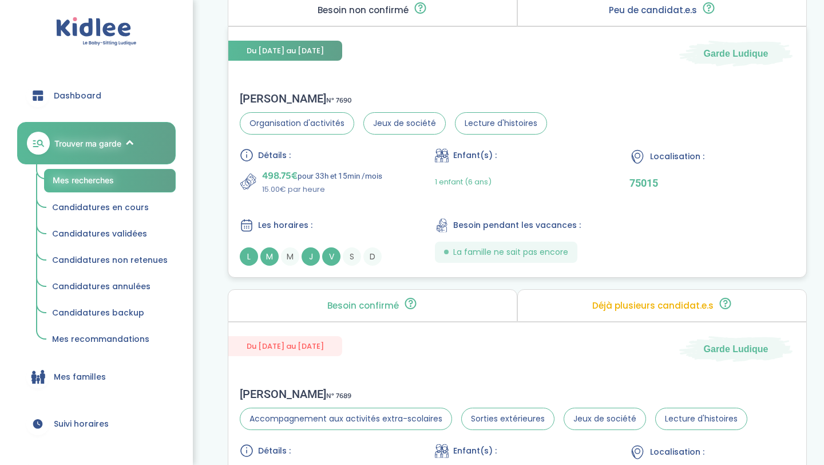
scroll to position [788, 0]
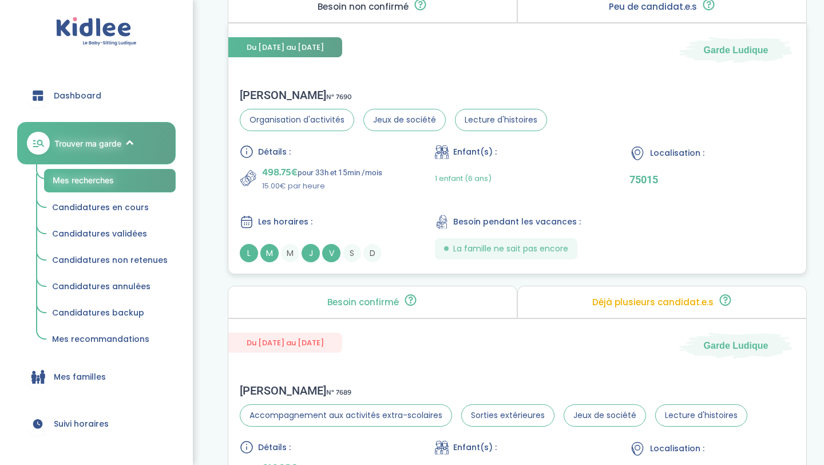
click at [590, 170] on div "1 enfant (6 ans)" at bounding box center [517, 178] width 165 height 27
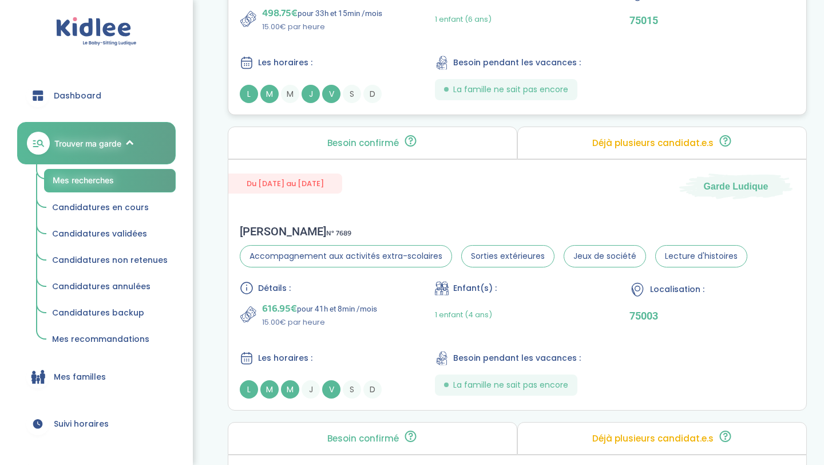
scroll to position [947, 0]
click at [427, 214] on div "Scarlett B . N° 7689 Accompagnement aux activités extra-scolaires Sorties extér…" at bounding box center [517, 310] width 578 height 197
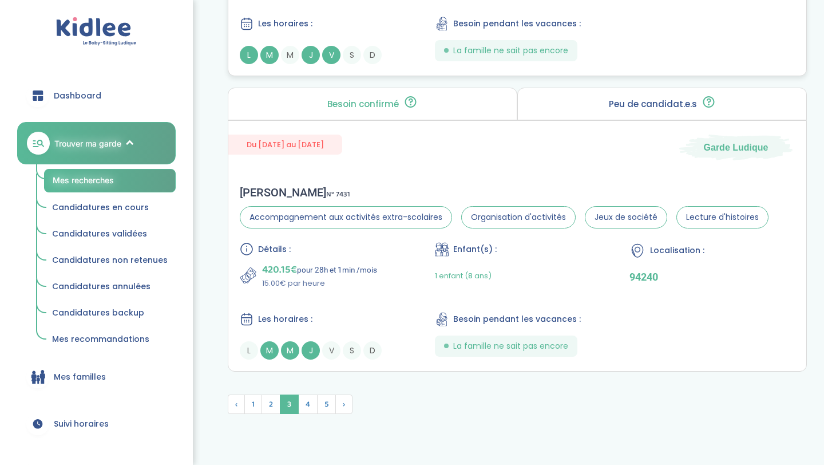
scroll to position [3092, 0]
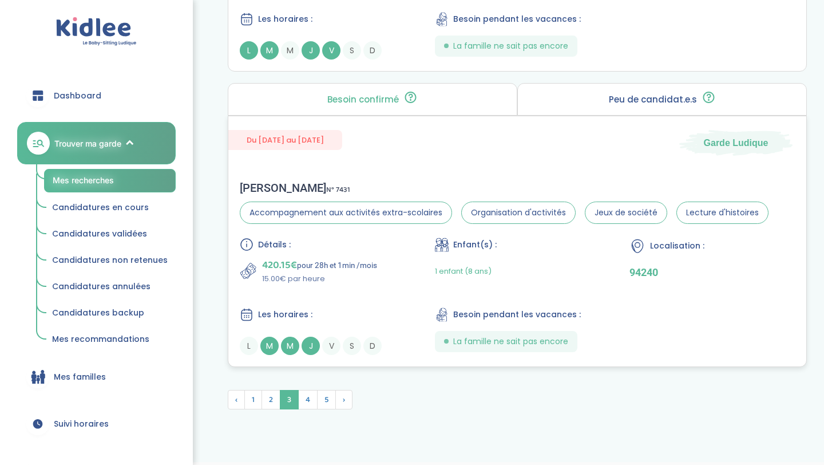
click at [425, 259] on div "Détails : 420.15€ pour 28h et 1min /mois 15.00€ par heure Enfant(s) : 1 enfant …" at bounding box center [517, 296] width 555 height 117
click at [314, 401] on span "4" at bounding box center [307, 399] width 19 height 19
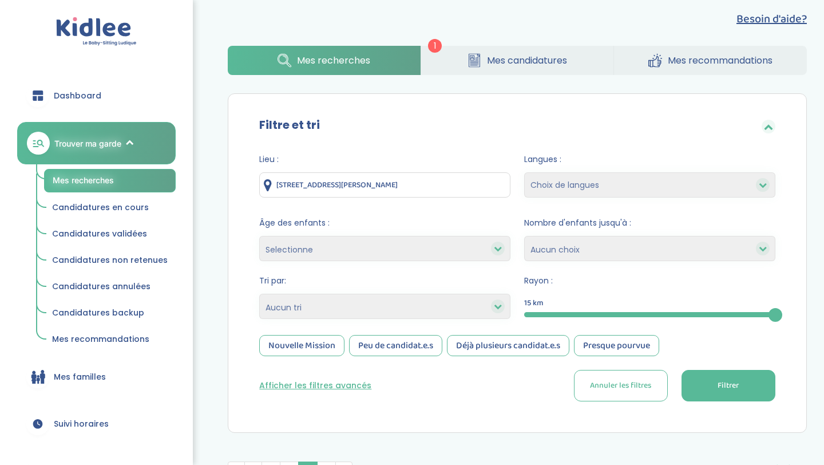
scroll to position [9, 0]
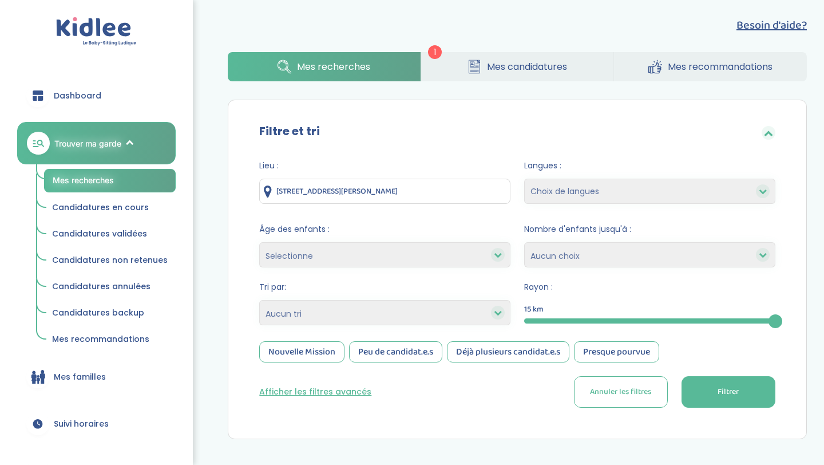
click at [401, 186] on input "60 Allée de Bellevue, Orly, France" at bounding box center [384, 191] width 251 height 25
click at [401, 186] on input "[STREET_ADDRESS][PERSON_NAME]" at bounding box center [384, 191] width 251 height 25
click at [698, 398] on button "Filtrer" at bounding box center [729, 391] width 94 height 31
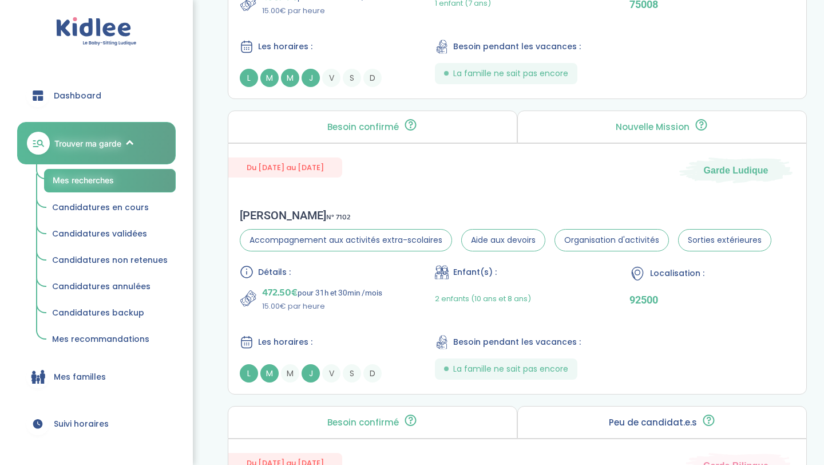
scroll to position [2178, 0]
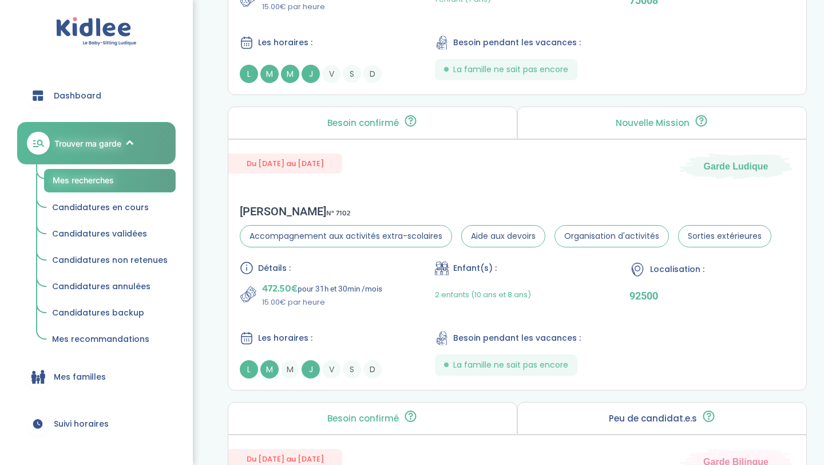
click at [683, 295] on p "92500" at bounding box center [712, 296] width 165 height 12
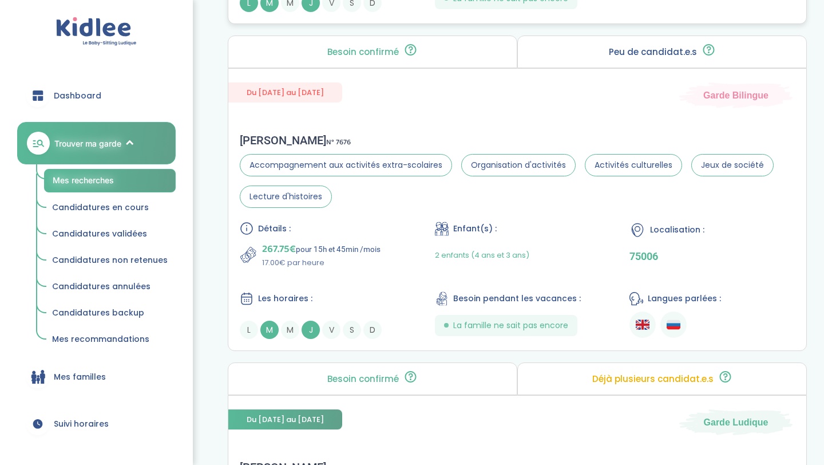
scroll to position [2540, 0]
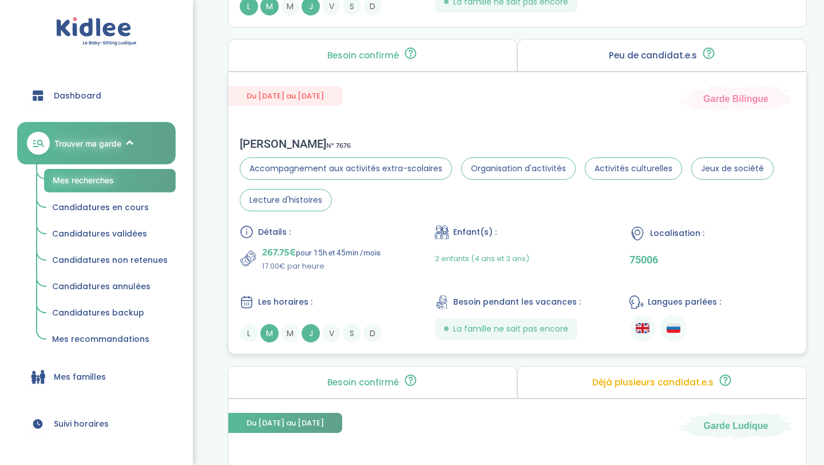
click at [570, 199] on section "Accompagnement aux activités extra-scolaires Organisation d'activités Activités…" at bounding box center [517, 184] width 555 height 54
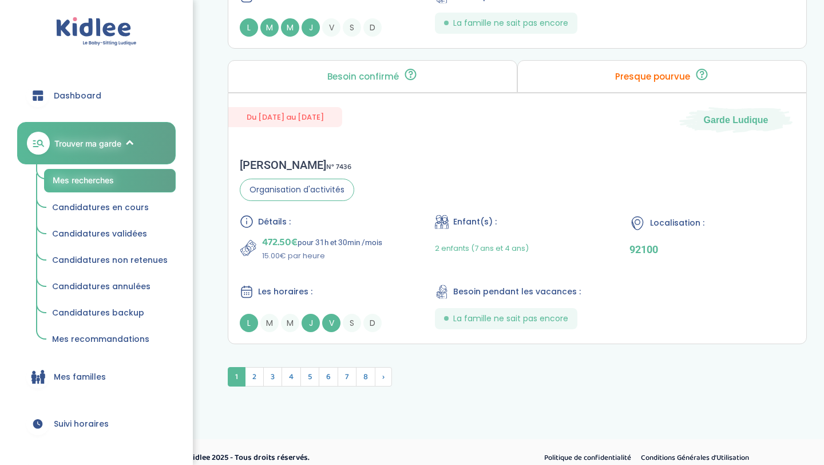
scroll to position [3140, 0]
click at [413, 277] on div "Détails : 472.50€ pour 31h et 30min /mois 15.00€ par heure Enfant(s) : 2 enfant…" at bounding box center [517, 274] width 555 height 117
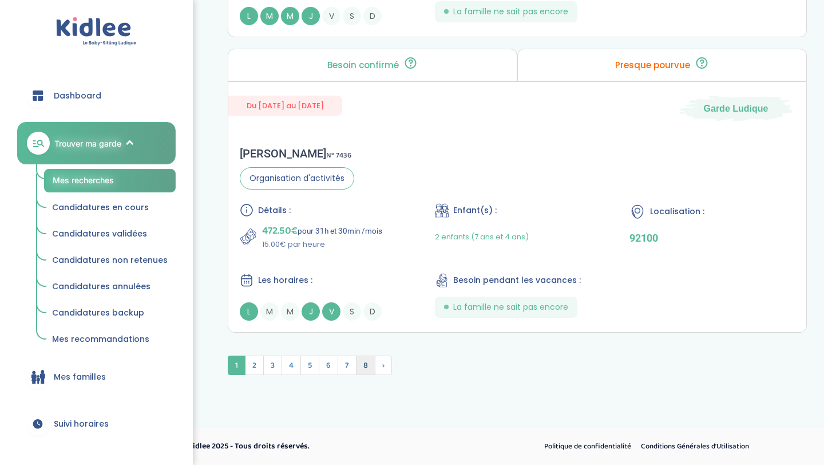
click at [368, 369] on span "8" at bounding box center [365, 364] width 19 height 19
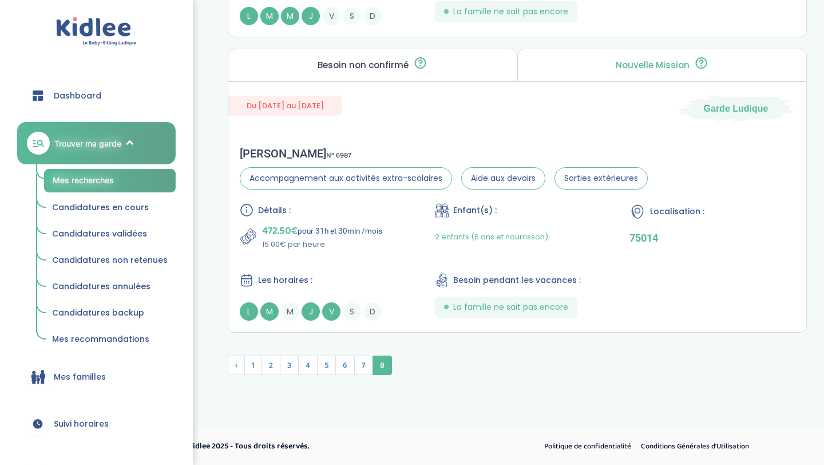
scroll to position [3121, 0]
click at [238, 361] on span "‹" at bounding box center [236, 364] width 17 height 19
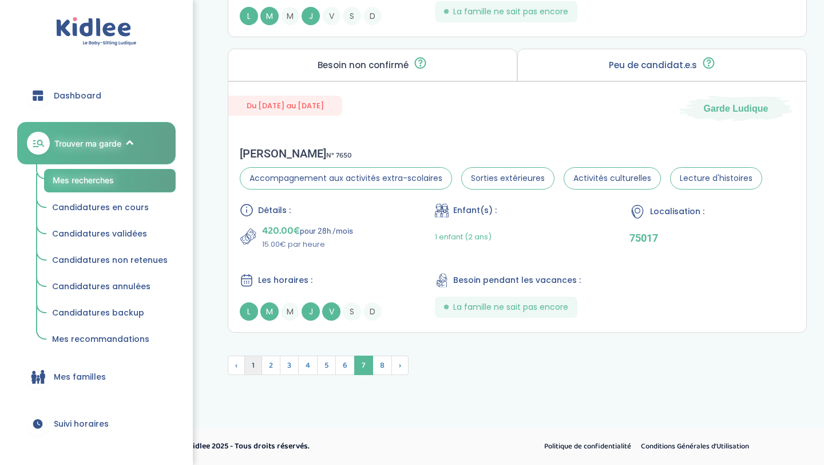
click at [254, 363] on span "1" at bounding box center [253, 364] width 18 height 19
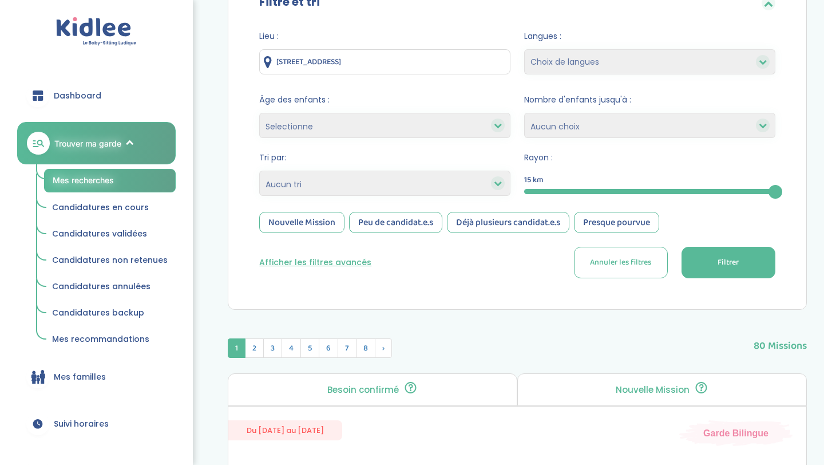
scroll to position [0, 0]
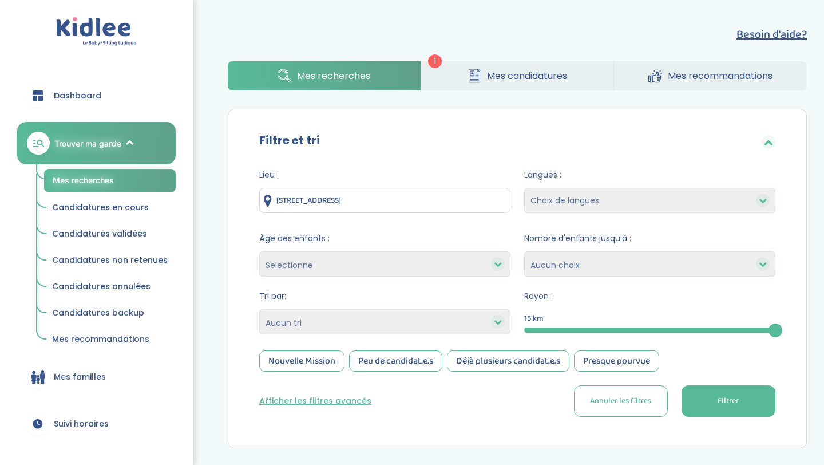
click at [392, 326] on select "Heures par semaine (croissant) Heures par semaine (décroissant) Date de démarra…" at bounding box center [384, 321] width 251 height 25
click at [318, 401] on button "Afficher les filtres avancés" at bounding box center [315, 401] width 112 height 12
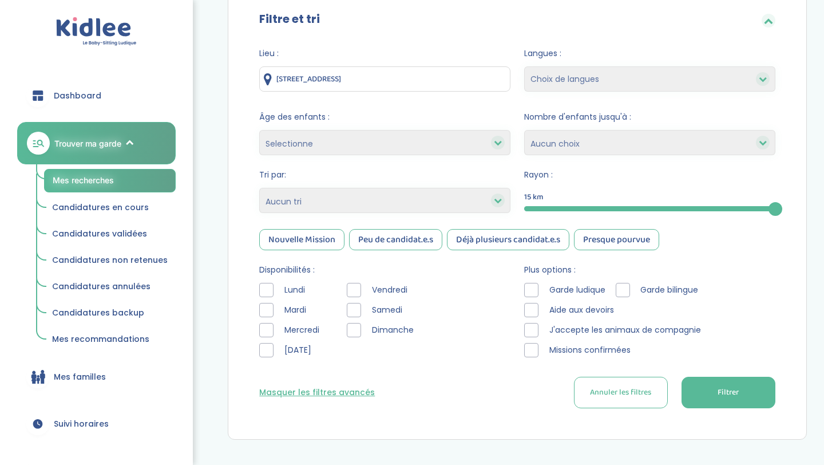
scroll to position [123, 0]
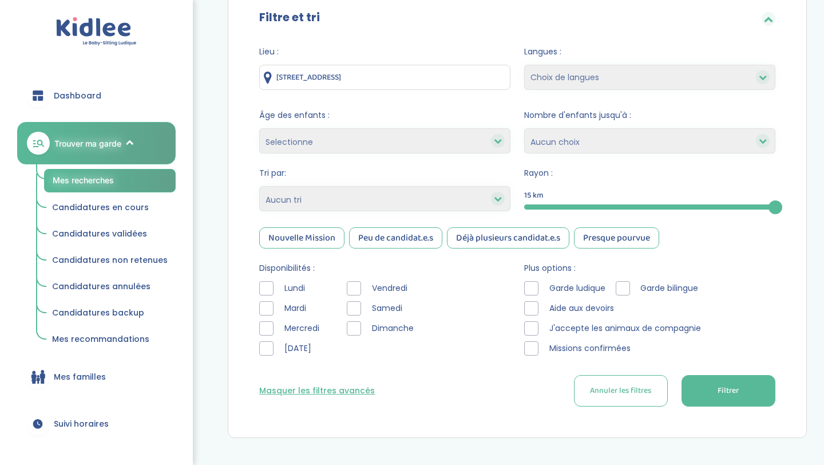
click at [269, 311] on div at bounding box center [266, 308] width 14 height 14
click at [265, 349] on div at bounding box center [266, 348] width 14 height 14
click at [353, 289] on div at bounding box center [354, 288] width 14 height 14
click at [353, 307] on div at bounding box center [354, 308] width 14 height 14
click at [725, 390] on span "Filtrer" at bounding box center [728, 391] width 21 height 12
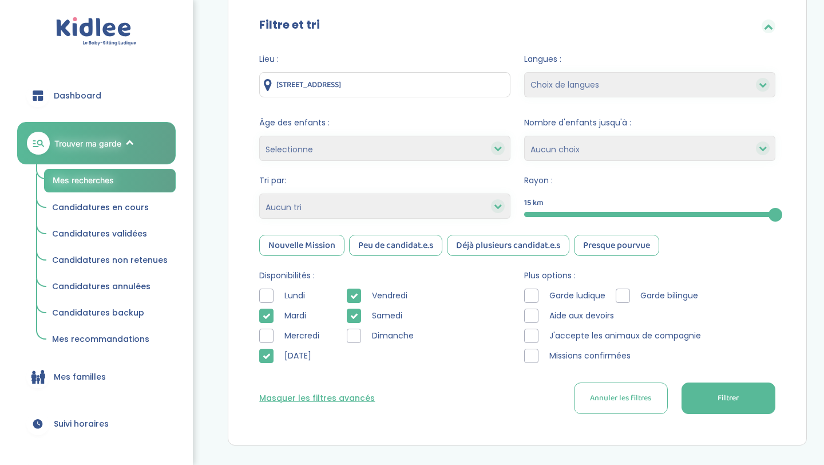
scroll to position [105, 0]
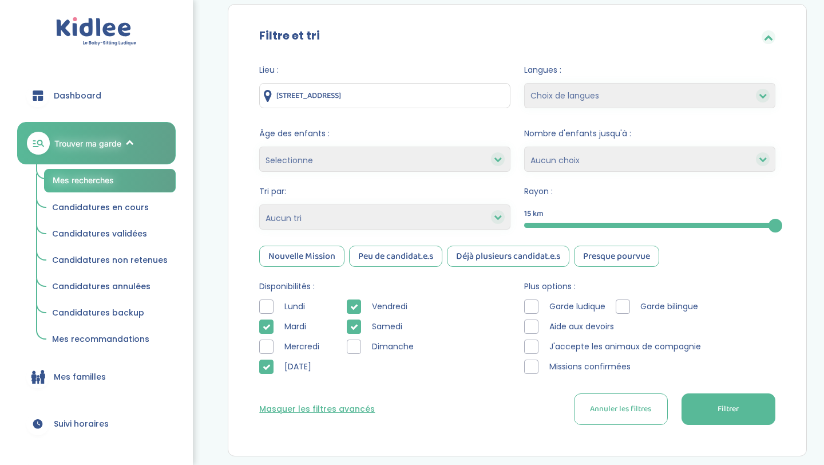
click at [458, 105] on input "143 Avenue de Versailles, Paris, France" at bounding box center [384, 95] width 251 height 25
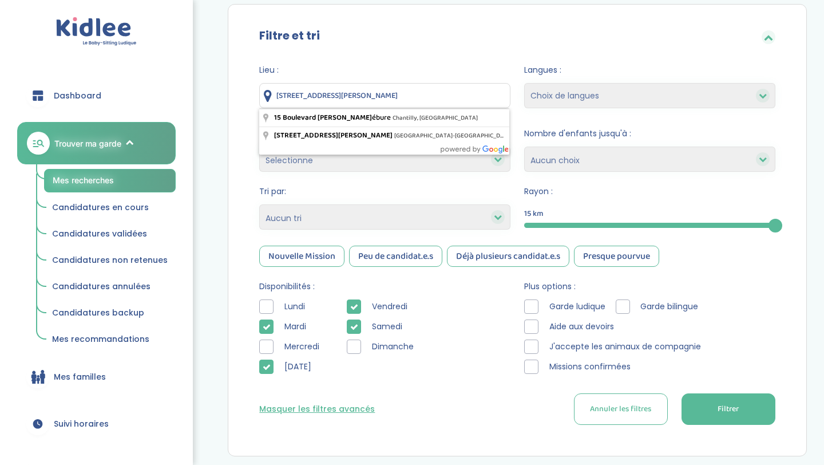
click at [402, 106] on input "15 Boulevard Michel Lef" at bounding box center [384, 95] width 251 height 25
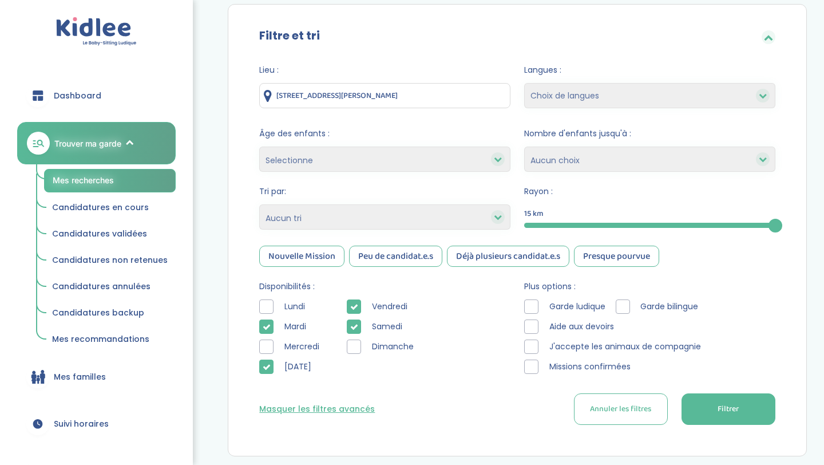
click at [726, 424] on button "Filtrer" at bounding box center [729, 408] width 94 height 31
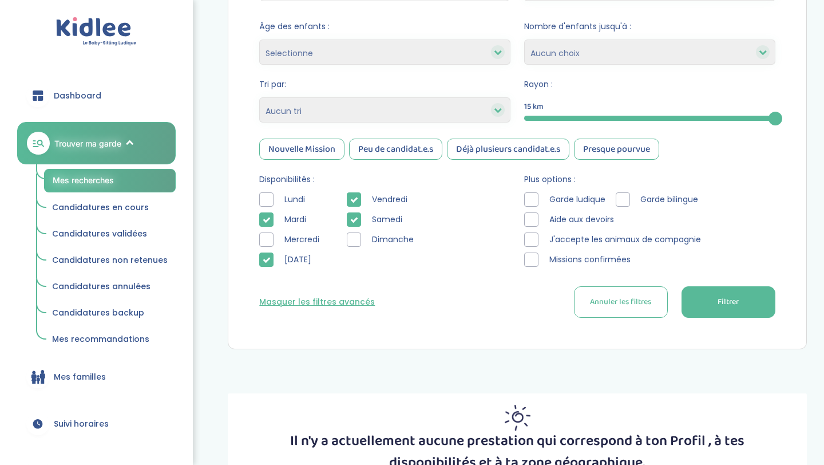
scroll to position [211, 0]
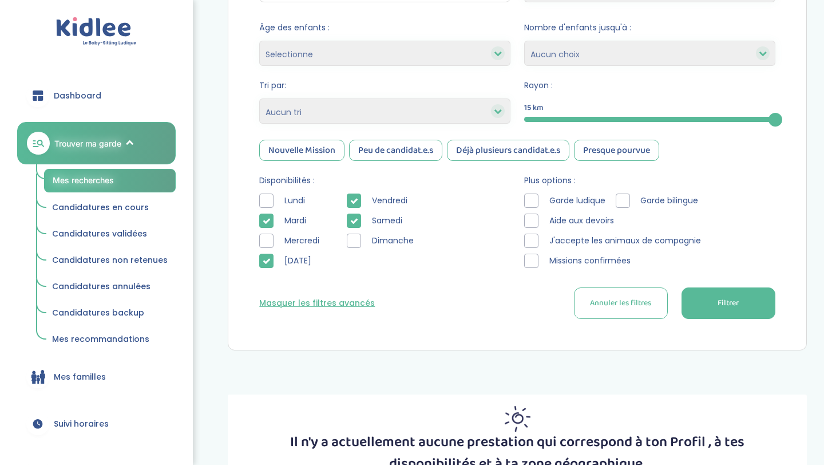
click at [354, 203] on icon at bounding box center [354, 201] width 8 height 8
click at [354, 217] on icon at bounding box center [354, 221] width 8 height 8
click at [267, 220] on icon at bounding box center [267, 221] width 8 height 8
click at [266, 260] on icon at bounding box center [267, 261] width 8 height 8
click at [721, 298] on span "Filtrer" at bounding box center [728, 303] width 21 height 12
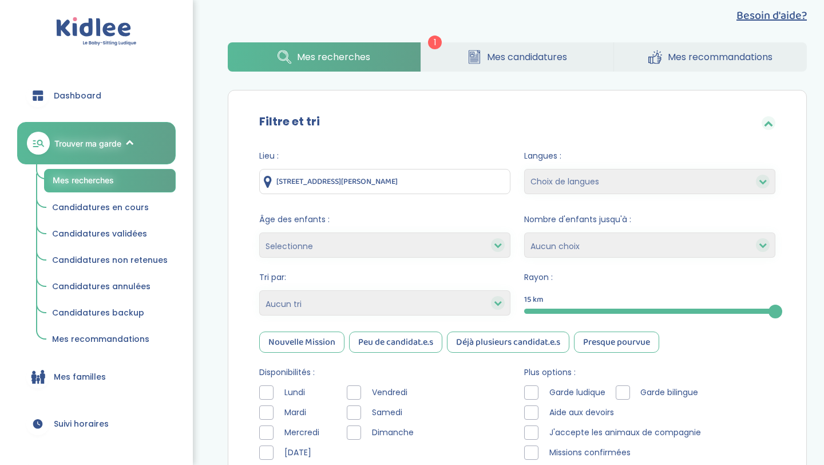
scroll to position [19, 0]
click at [447, 176] on input "15 Boulevard Michel Lefébure, Chantilly, France" at bounding box center [384, 180] width 251 height 25
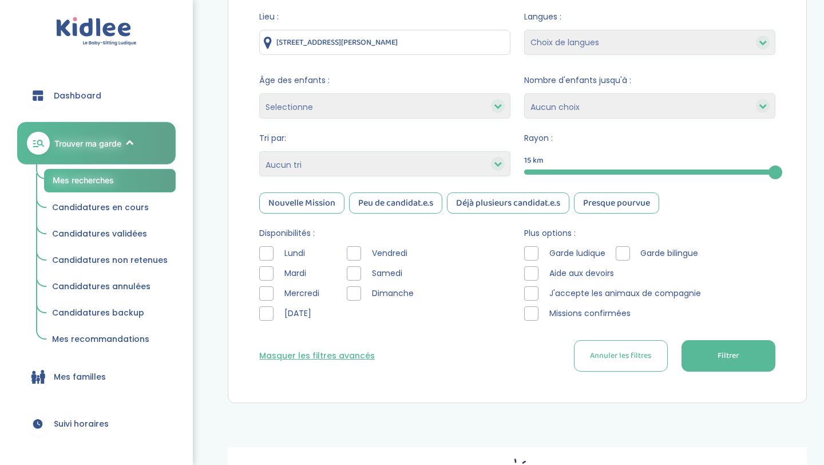
scroll to position [176, 0]
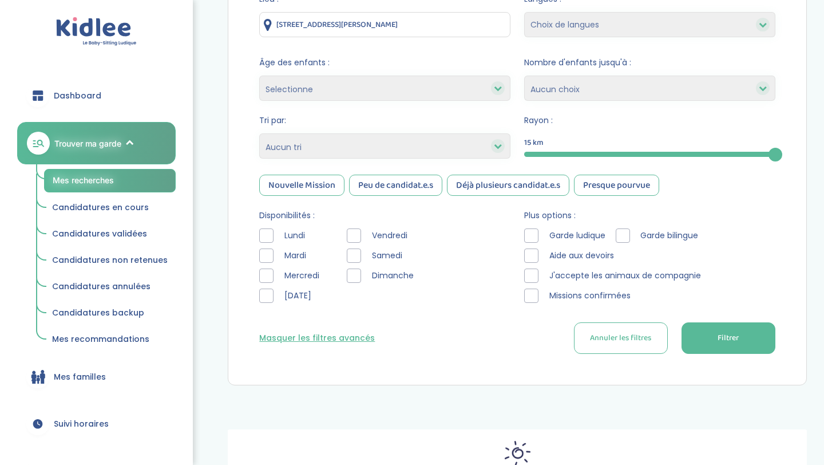
click at [735, 337] on span "Filtrer" at bounding box center [728, 338] width 21 height 12
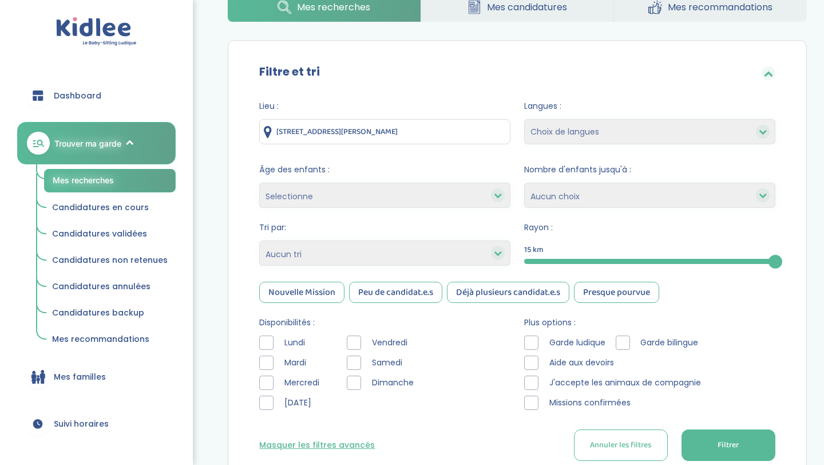
scroll to position [69, 0]
click at [604, 439] on span "Annuler les filtres" at bounding box center [620, 444] width 61 height 12
type input "60 Allée de Bellevue, Orly, France"
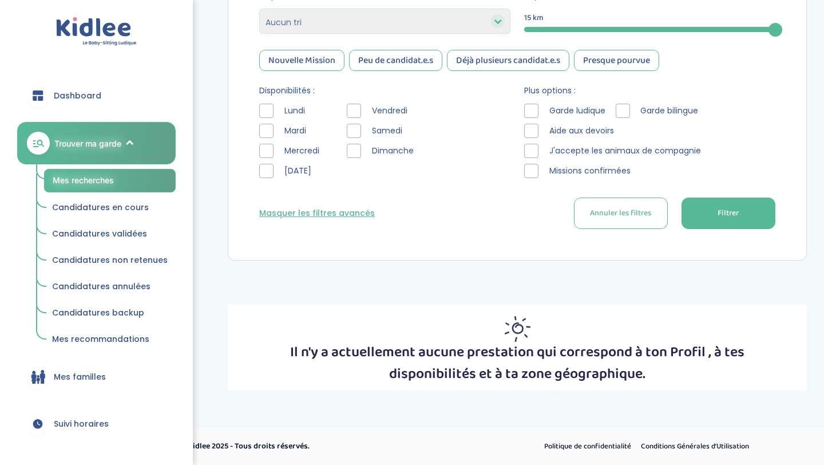
click at [757, 226] on button "Filtrer" at bounding box center [729, 212] width 94 height 31
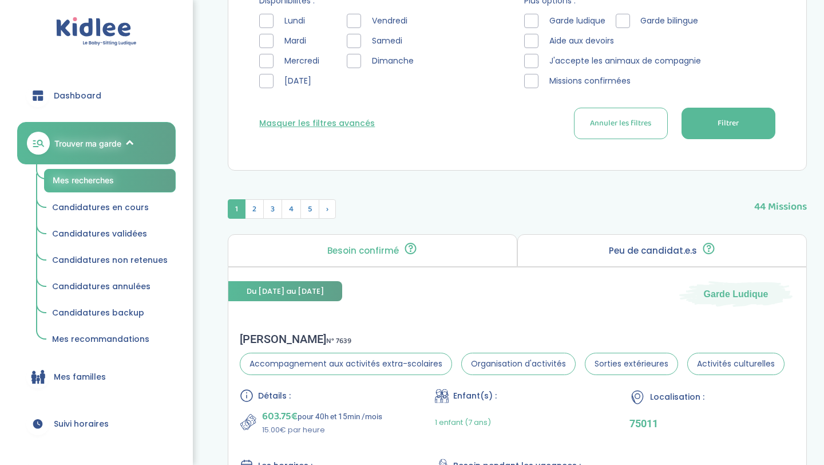
scroll to position [389, 0]
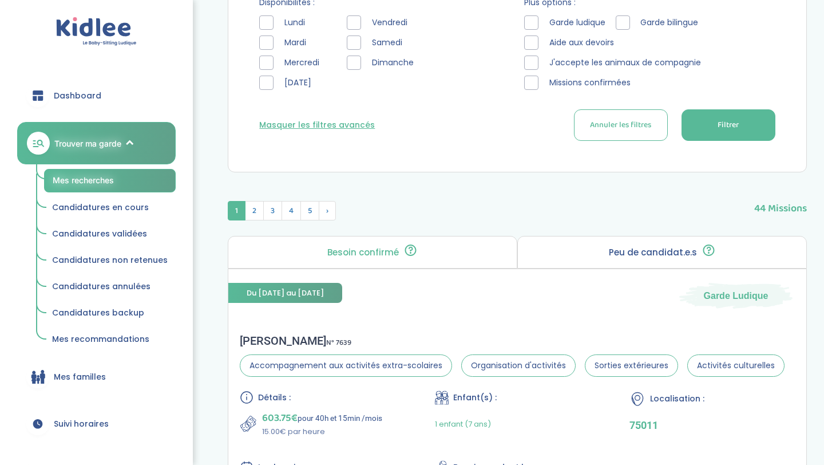
click at [674, 255] on p "Peu de candidat.e.s" at bounding box center [653, 252] width 88 height 9
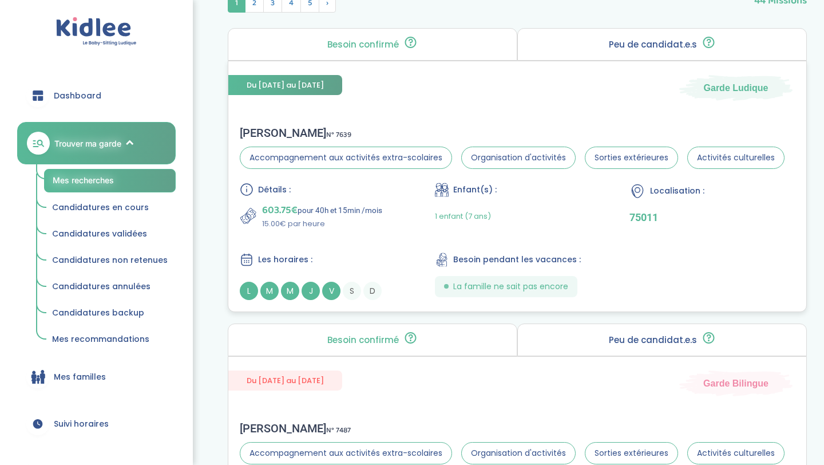
scroll to position [0, 0]
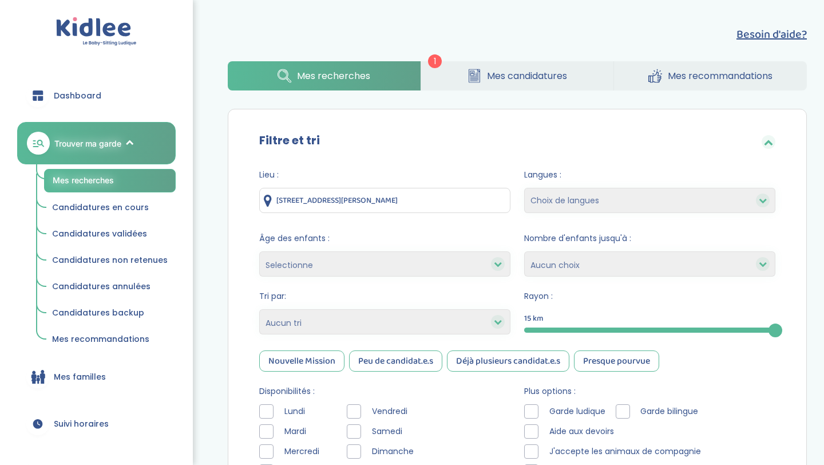
click at [536, 68] on link "Mes candidatures" at bounding box center [517, 75] width 192 height 29
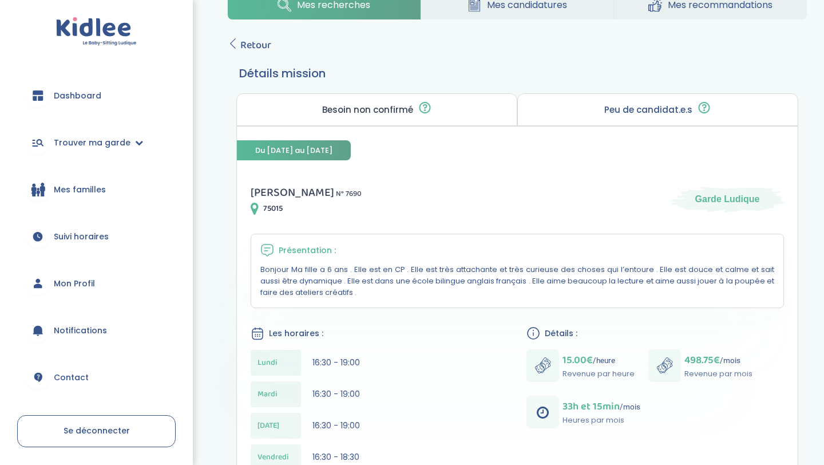
scroll to position [10, 0]
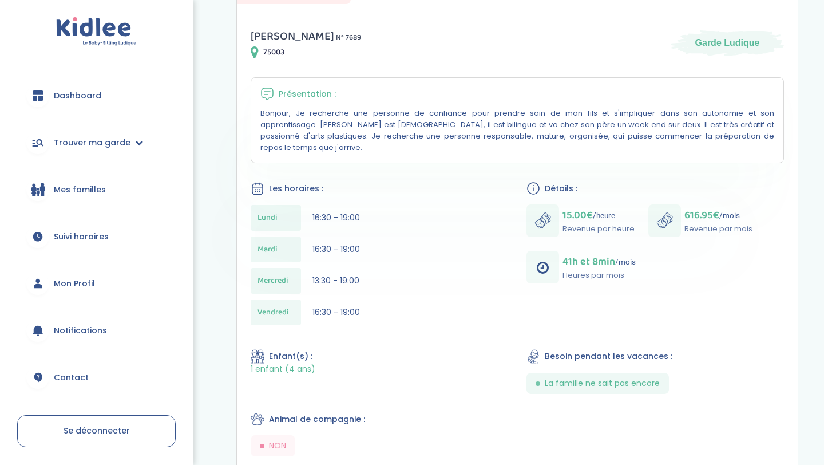
scroll to position [192, 0]
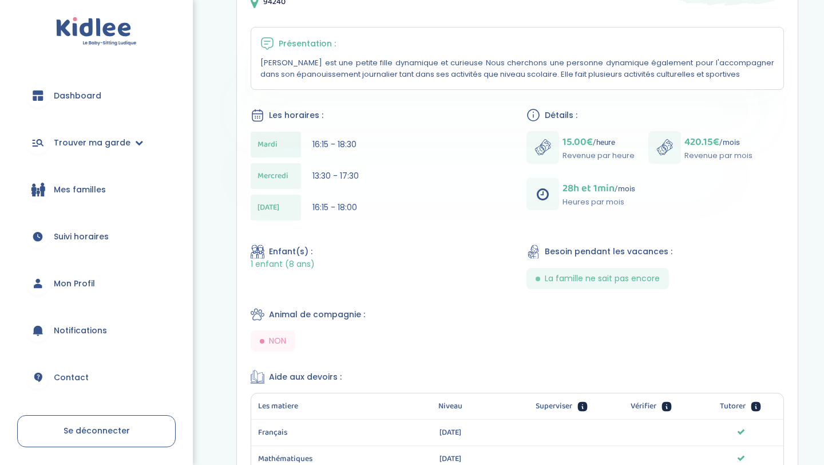
scroll to position [240, 0]
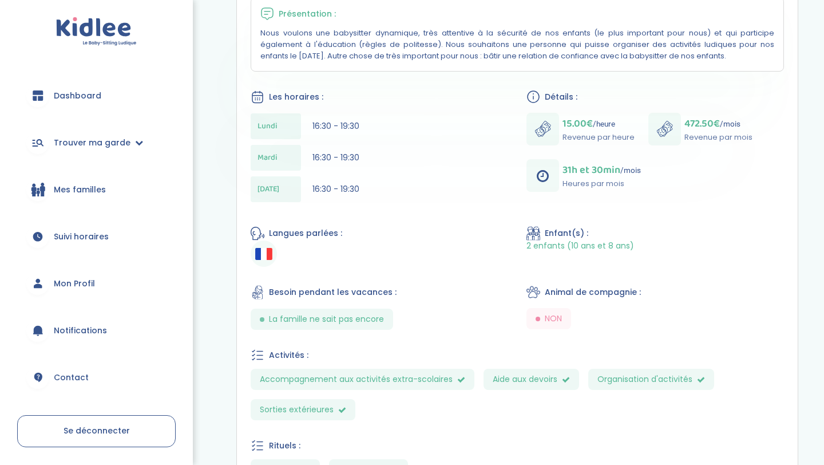
scroll to position [274, 0]
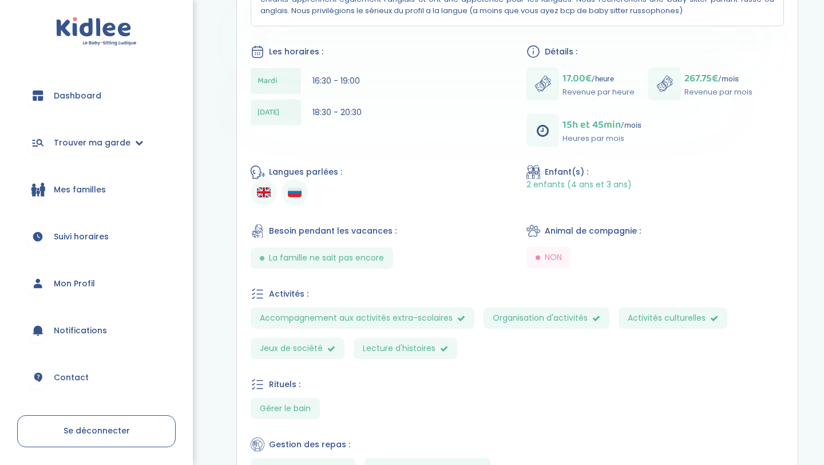
scroll to position [317, 0]
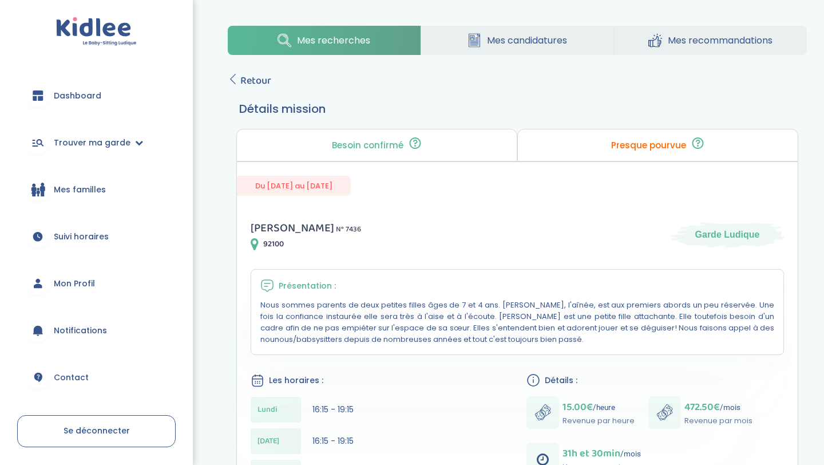
scroll to position [171, 0]
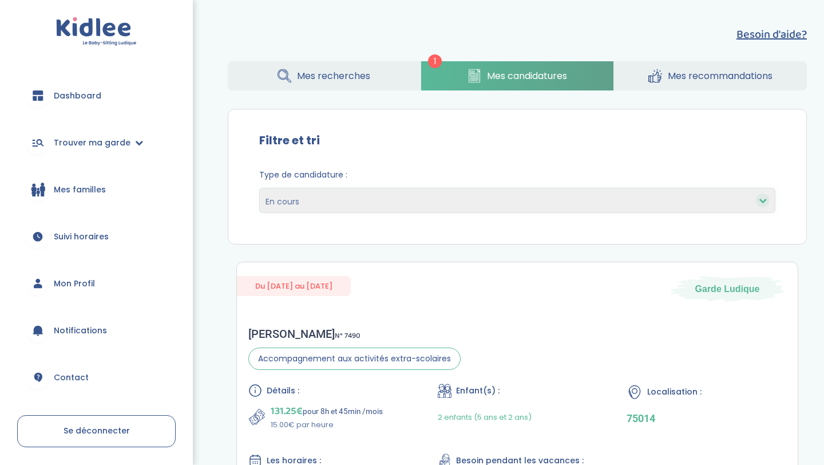
click at [362, 71] on span "Mes recherches" at bounding box center [333, 76] width 73 height 14
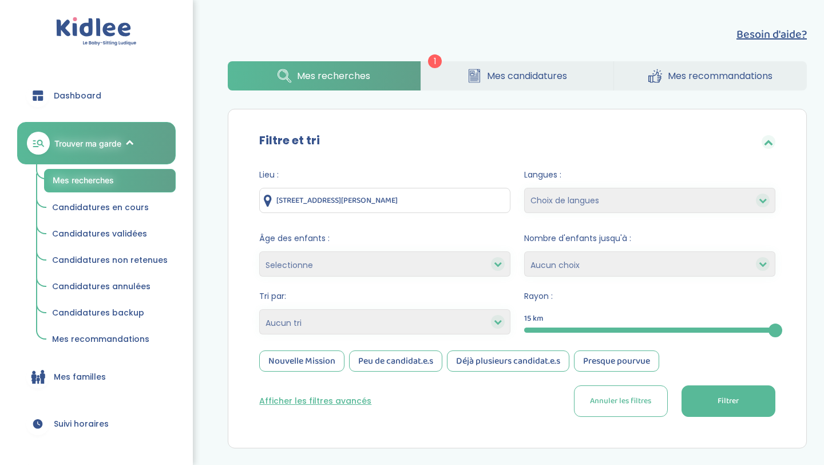
click at [310, 400] on button "Afficher les filtres avancés" at bounding box center [315, 401] width 112 height 12
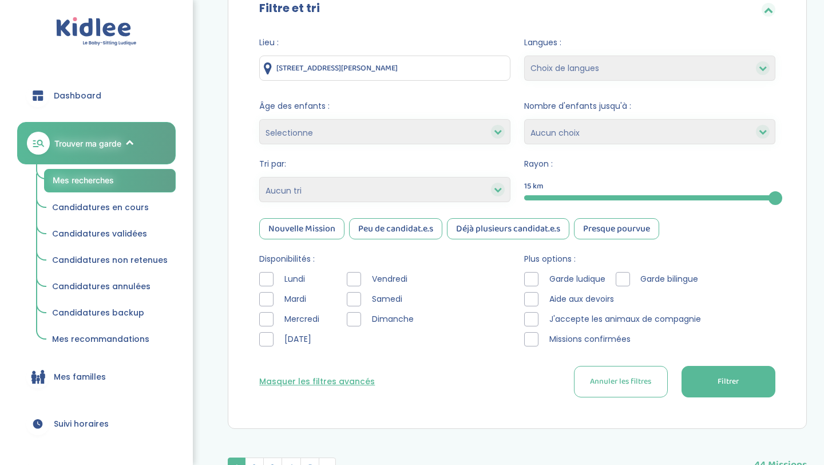
scroll to position [138, 0]
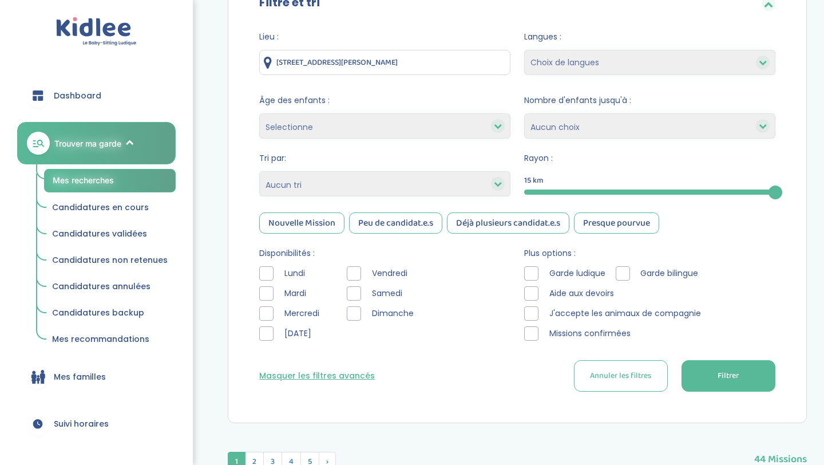
click at [269, 289] on div at bounding box center [266, 293] width 14 height 14
click at [264, 331] on div at bounding box center [266, 333] width 14 height 14
click at [350, 277] on div at bounding box center [354, 273] width 14 height 14
click at [351, 290] on div at bounding box center [354, 293] width 14 height 14
click at [781, 389] on div "Lieu : 60 Allée de Bellevue, Orly, France Langues : Choix de langues Anglais Ar…" at bounding box center [517, 215] width 551 height 386
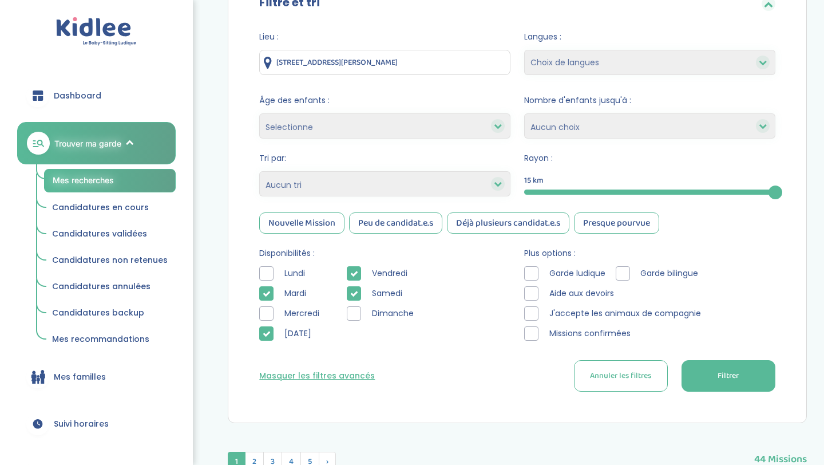
click at [737, 384] on button "Filtrer" at bounding box center [729, 375] width 94 height 31
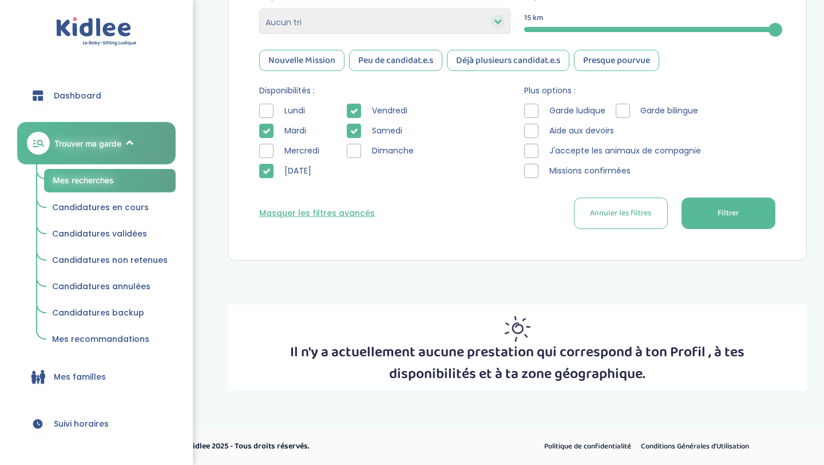
click at [262, 149] on div at bounding box center [266, 151] width 14 height 14
click at [268, 112] on div at bounding box center [266, 111] width 14 height 14
click at [701, 215] on button "Filtrer" at bounding box center [729, 212] width 94 height 31
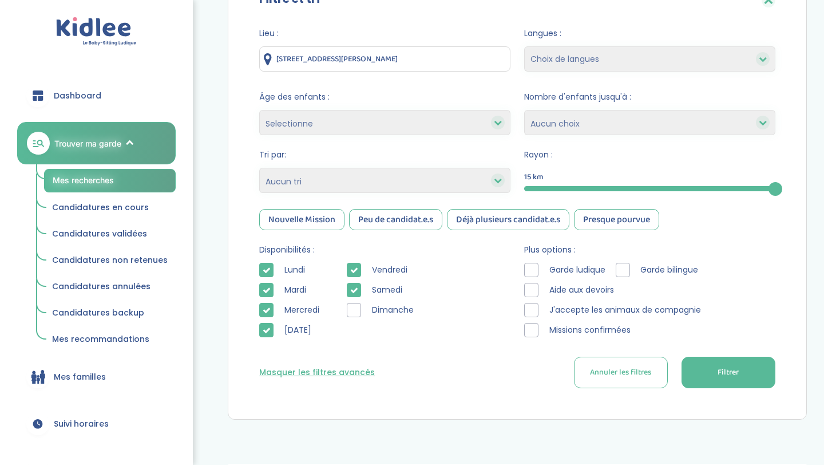
scroll to position [143, 0]
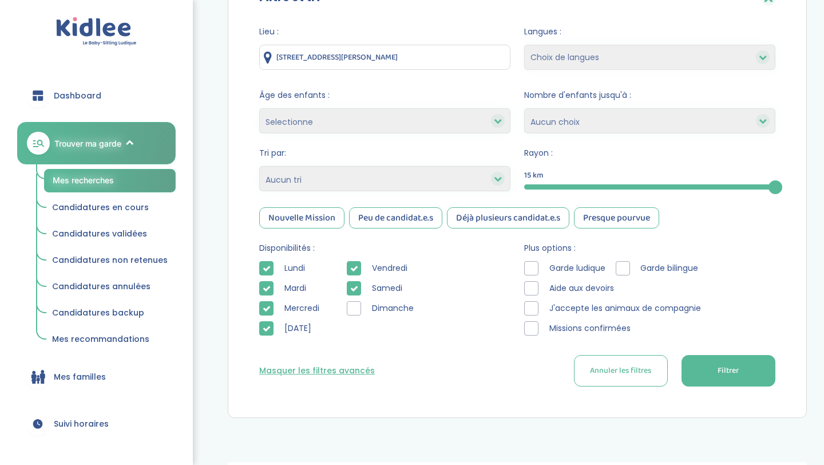
click at [329, 374] on button "Masquer les filtres avancés" at bounding box center [317, 371] width 116 height 12
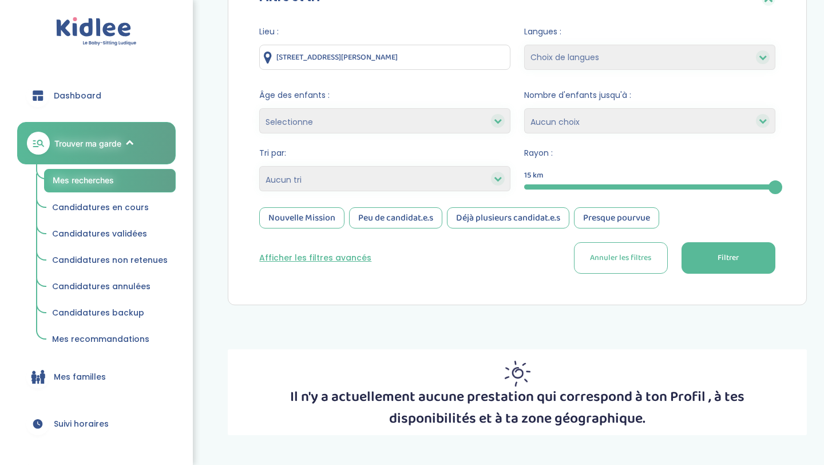
click at [713, 280] on div "Lieu : 60 Allée de Bellevue, Orly, France Langues : Choix de langues Anglais Ar…" at bounding box center [517, 154] width 551 height 274
click at [647, 258] on span "Annuler les filtres" at bounding box center [620, 258] width 61 height 12
click at [608, 264] on button "Annuler les filtres" at bounding box center [621, 257] width 94 height 31
click at [623, 260] on span "Annuler les filtres" at bounding box center [620, 258] width 61 height 12
click at [702, 266] on button "Filtrer" at bounding box center [729, 257] width 94 height 31
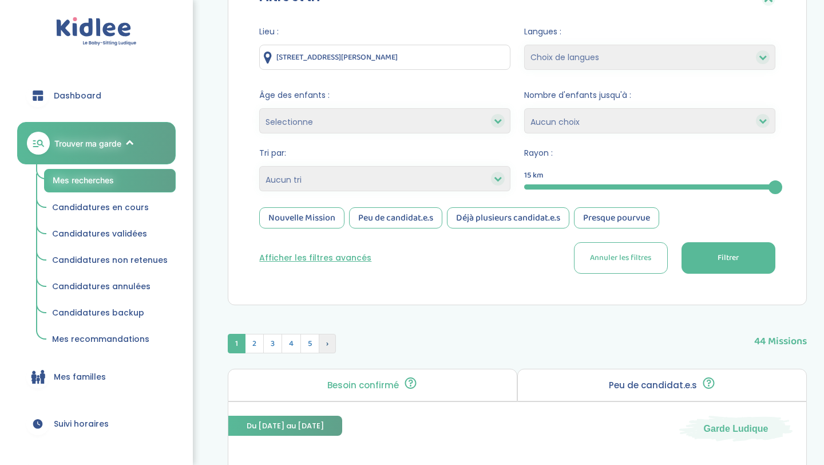
click at [329, 346] on span "›" at bounding box center [327, 343] width 17 height 19
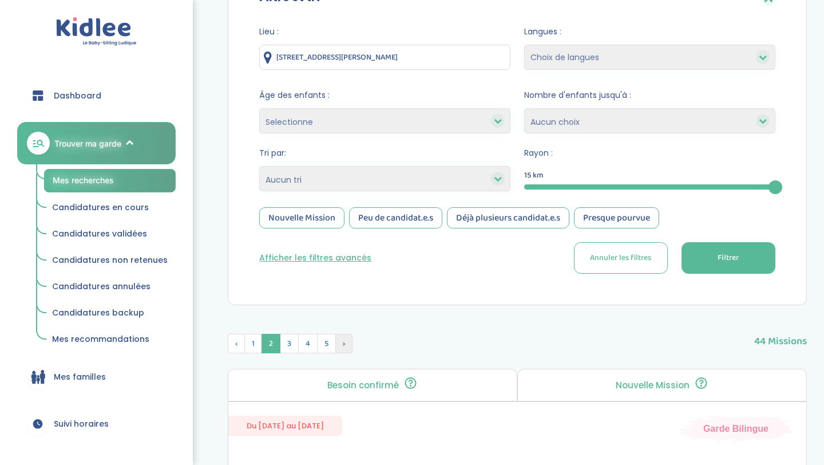
click at [329, 346] on span "5" at bounding box center [326, 343] width 19 height 19
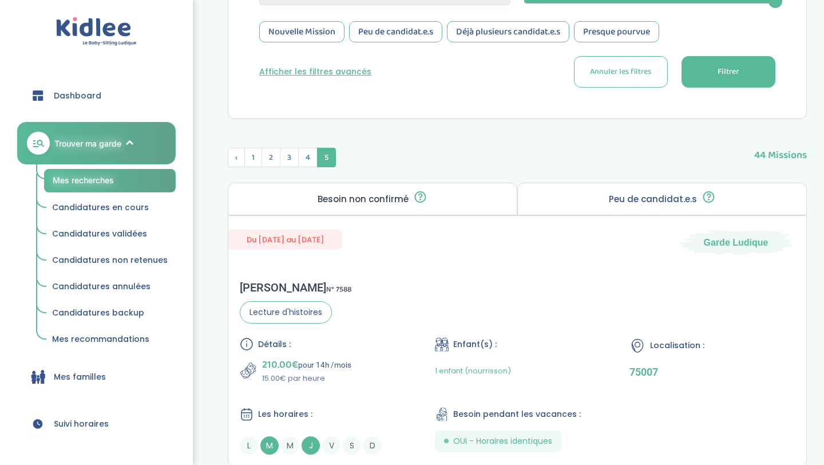
scroll to position [0, 0]
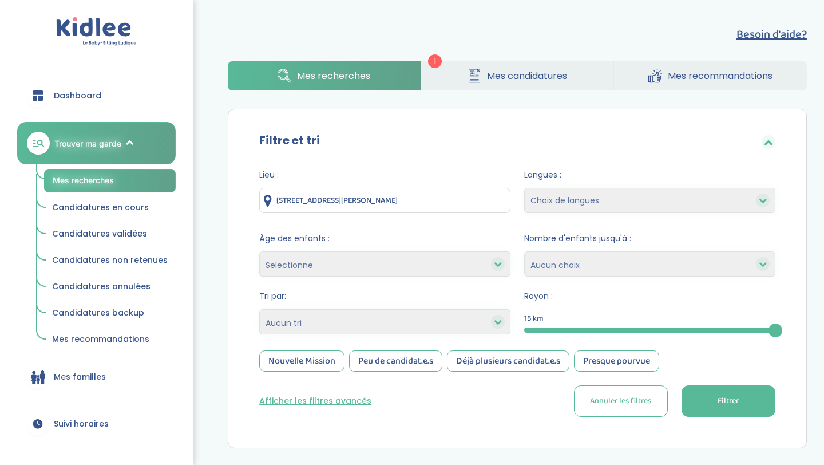
click at [602, 201] on select "Choix de langues Anglais Arabe Espagnol [GEOGRAPHIC_DATA] Russe Français [DEMOG…" at bounding box center [649, 200] width 251 height 25
select select "12"
click at [524, 188] on select "Choix de langues Anglais Arabe Espagnol [GEOGRAPHIC_DATA] Russe Français [DEMOG…" at bounding box center [649, 200] width 251 height 25
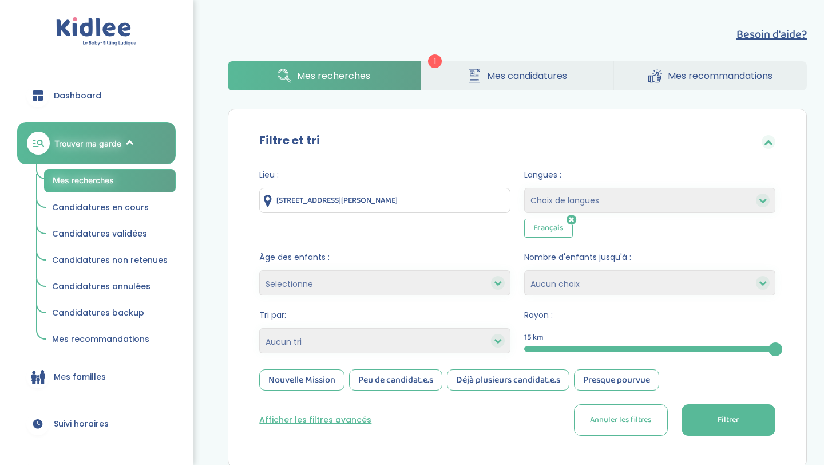
click at [604, 199] on select "Choix de langues Anglais Arabe Espagnol [GEOGRAPHIC_DATA] Russe Français [DEMOG…" at bounding box center [649, 200] width 251 height 25
select select "3"
click at [524, 188] on select "Choix de langues Anglais Arabe Espagnol [GEOGRAPHIC_DATA] Russe Français [DEMOG…" at bounding box center [649, 200] width 251 height 25
select select
click at [717, 408] on button "Filtrer" at bounding box center [729, 419] width 94 height 31
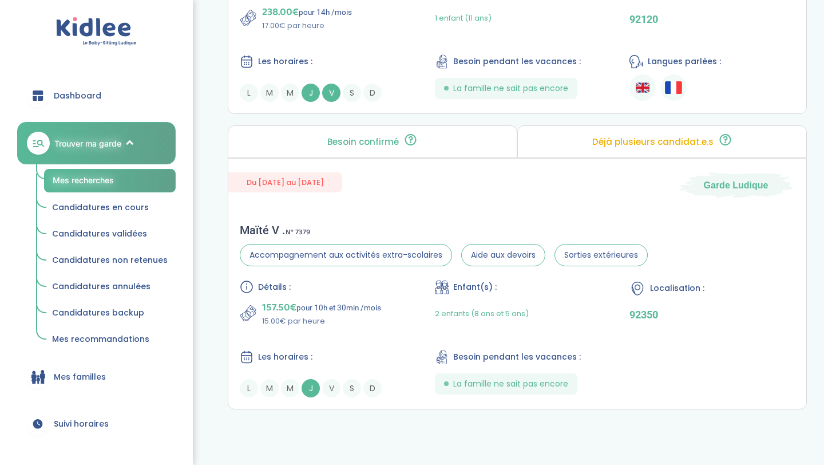
scroll to position [2750, 0]
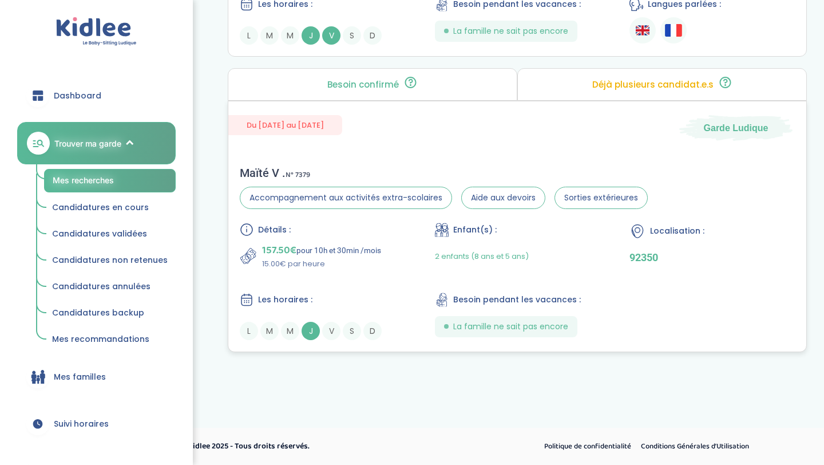
click at [347, 302] on div "Les horaires :" at bounding box center [322, 300] width 165 height 14
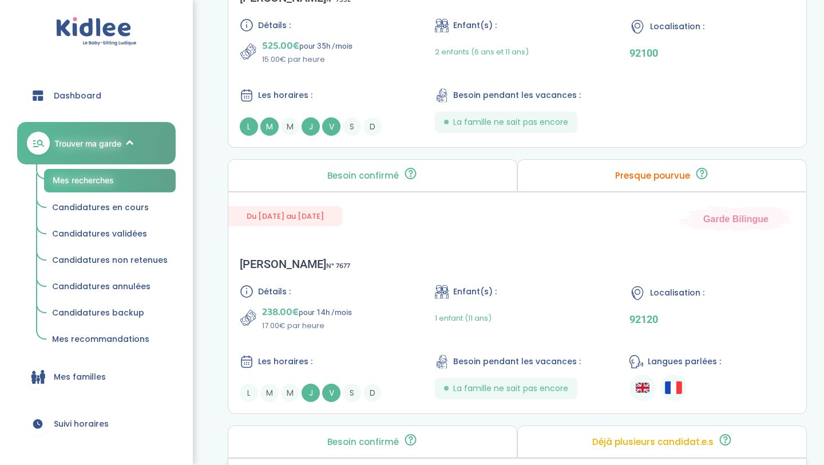
scroll to position [2393, 0]
click at [536, 278] on div "Emilie T . N° 7677 Détails : 238.00€ pour 14h /mois 17.00€ par heure Enfant(s) …" at bounding box center [517, 329] width 578 height 168
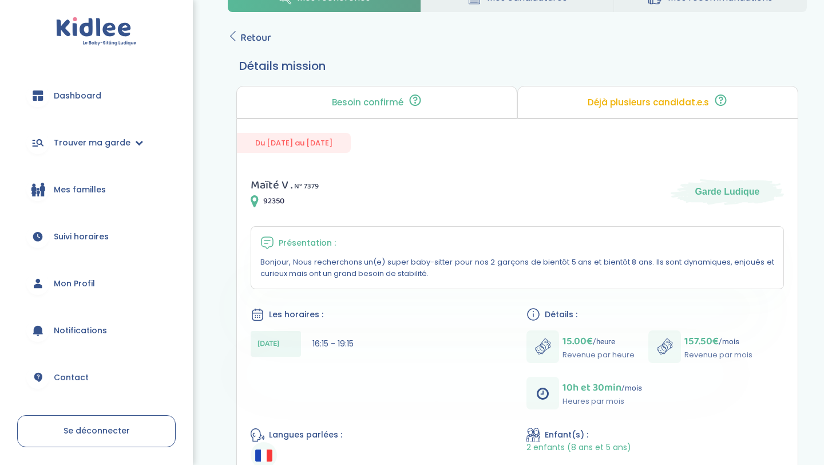
scroll to position [39, 0]
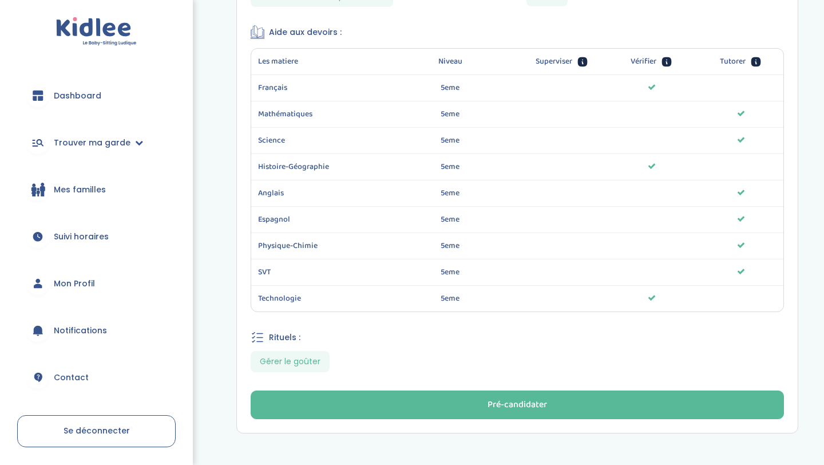
scroll to position [601, 0]
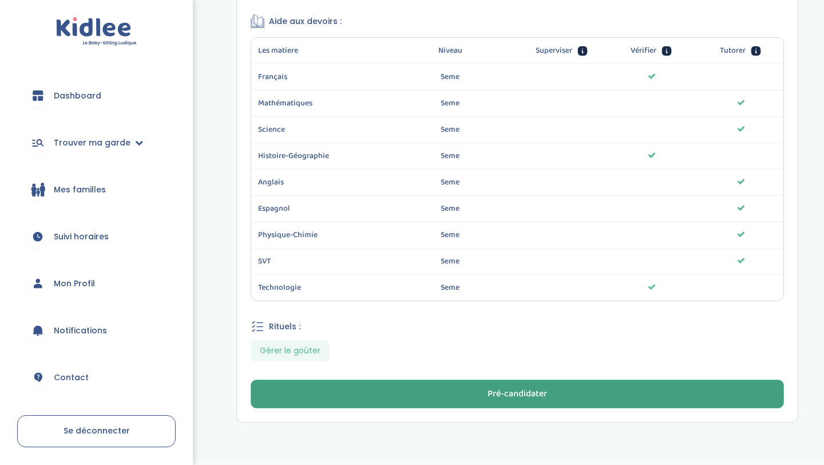
click at [413, 404] on button "Pré-candidater" at bounding box center [518, 394] width 534 height 29
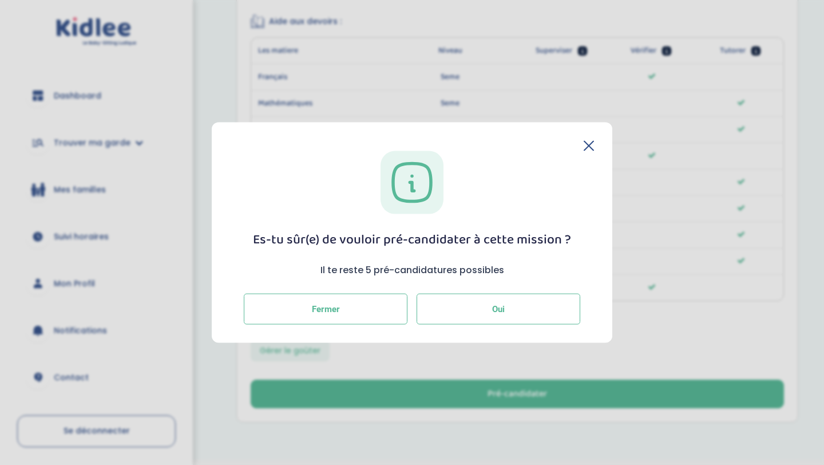
click at [492, 298] on button "Oui" at bounding box center [499, 308] width 164 height 31
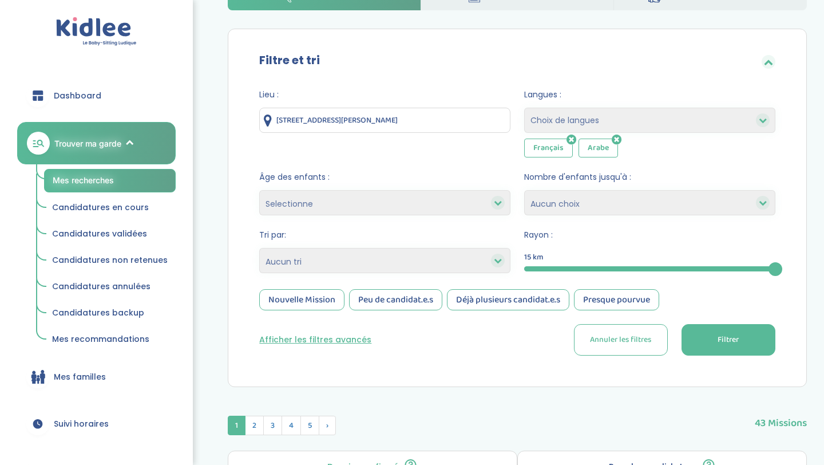
scroll to position [153, 0]
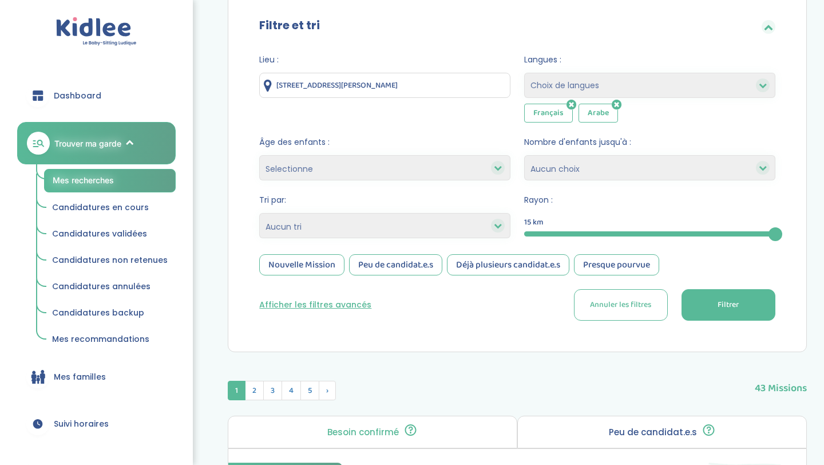
click at [740, 309] on button "Filtrer" at bounding box center [729, 304] width 94 height 31
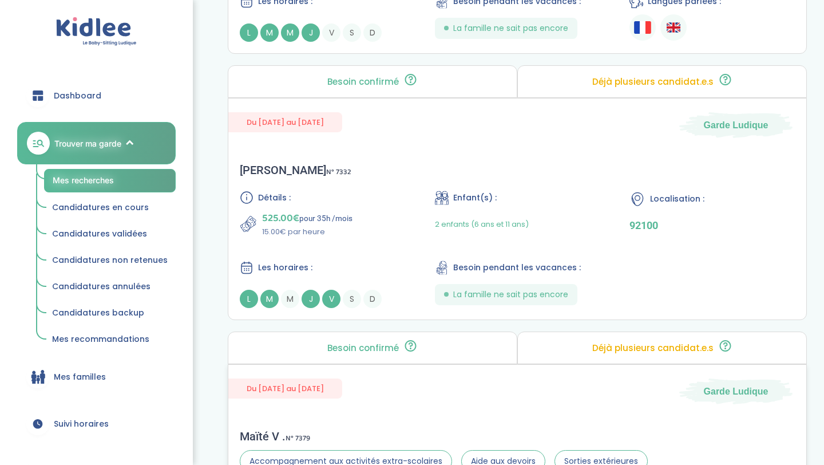
scroll to position [2221, 0]
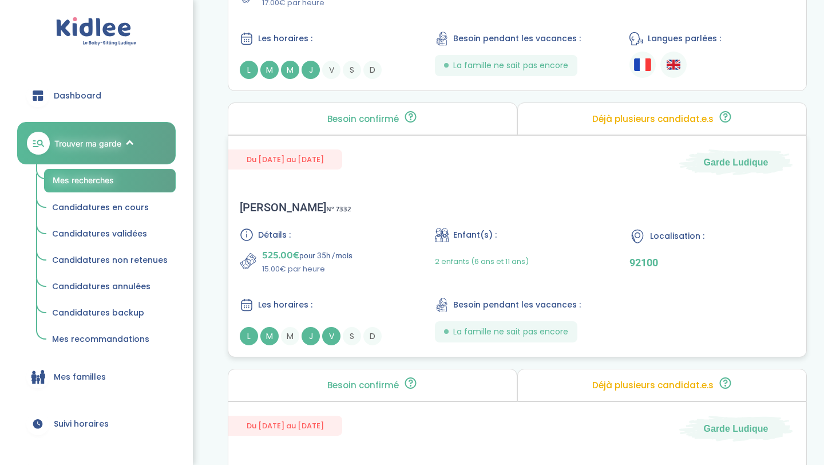
click at [563, 270] on div "2 enfants (6 ans et 11 ans)" at bounding box center [517, 261] width 165 height 27
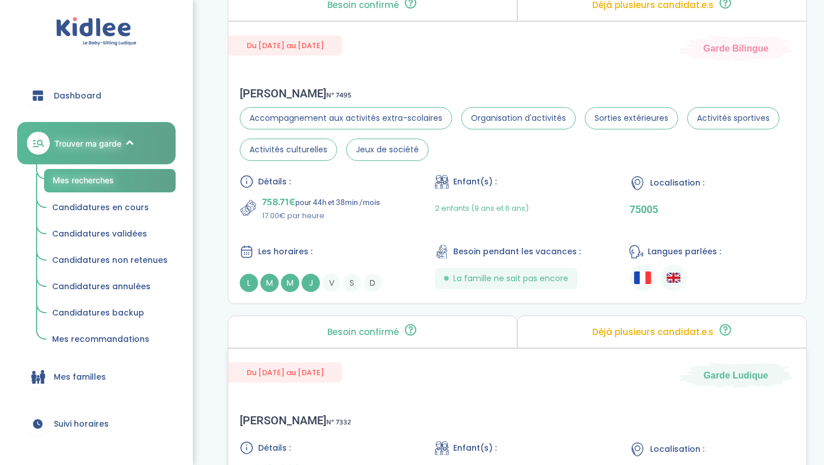
scroll to position [1979, 0]
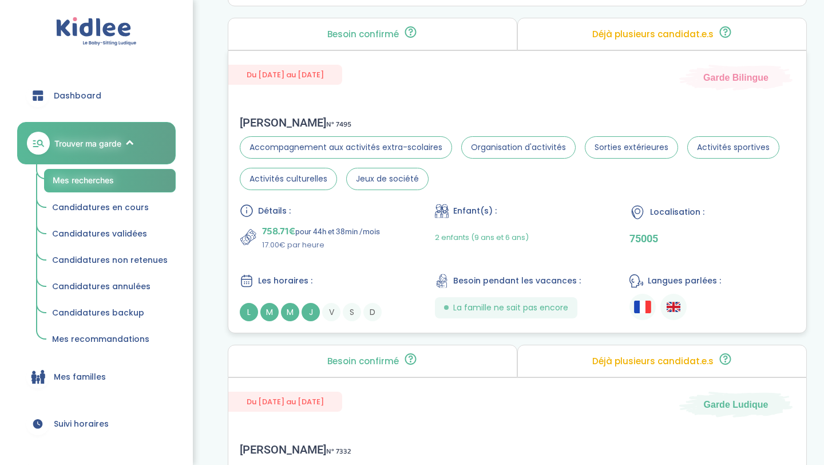
click at [539, 264] on div "Détails : 758.71€ pour 44h et 38min /mois 17.00€ par heure Enfant(s) : 2 enfant…" at bounding box center [517, 262] width 555 height 117
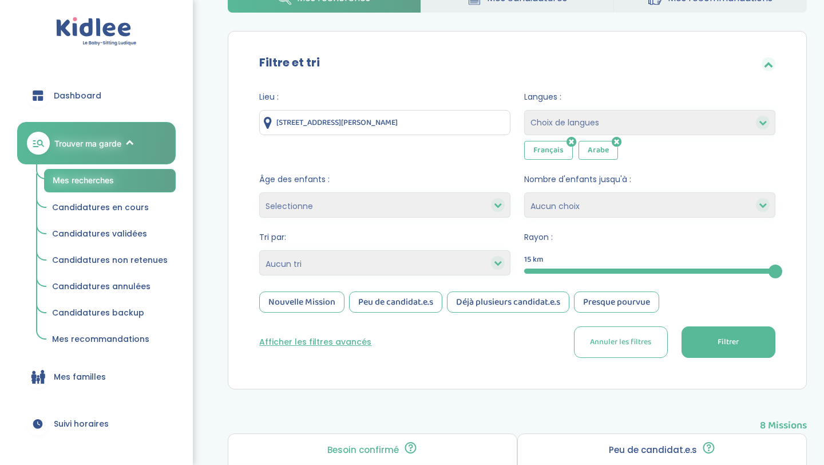
scroll to position [114, 0]
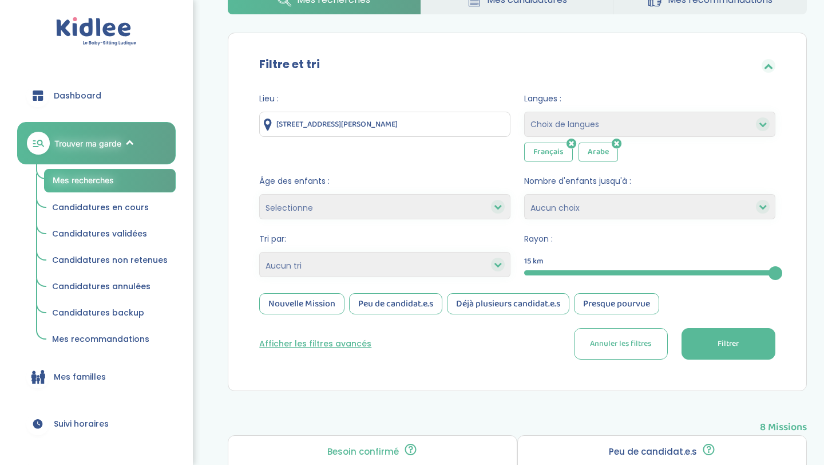
click at [617, 140] on icon at bounding box center [617, 143] width 10 height 11
click at [749, 338] on button "Filtrer" at bounding box center [729, 343] width 94 height 31
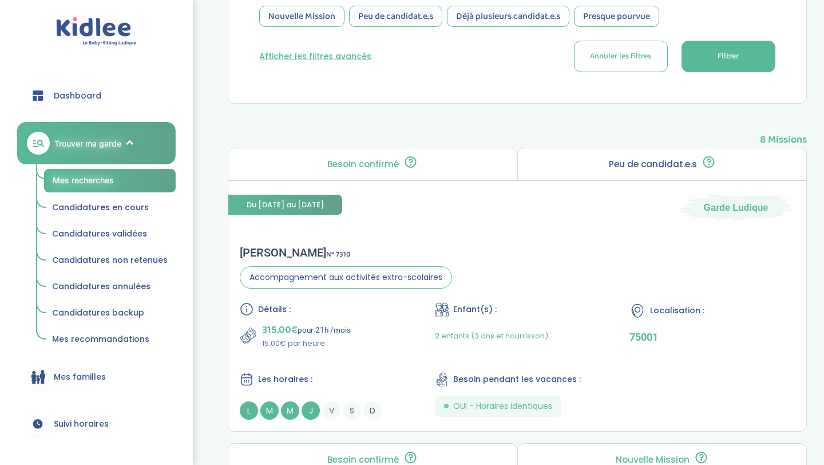
scroll to position [0, 0]
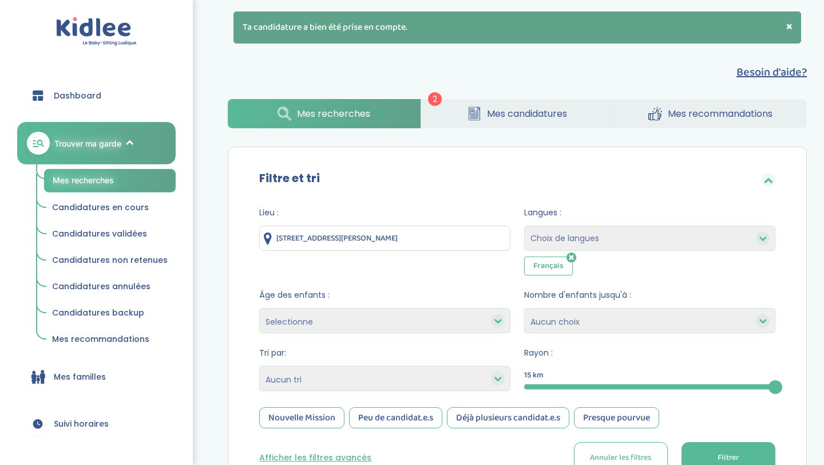
click at [570, 257] on icon at bounding box center [572, 257] width 10 height 11
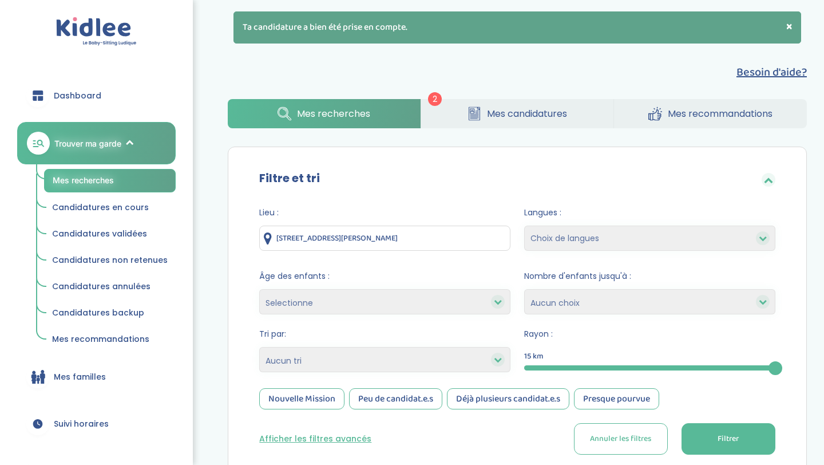
click at [623, 228] on select "Choix de langues Anglais Arabe Espagnol Italien Russe Français Coréen" at bounding box center [649, 238] width 251 height 25
select select "2"
click at [524, 226] on select "Choix de langues Anglais Arabe Espagnol Italien Russe Français Coréen" at bounding box center [649, 238] width 251 height 25
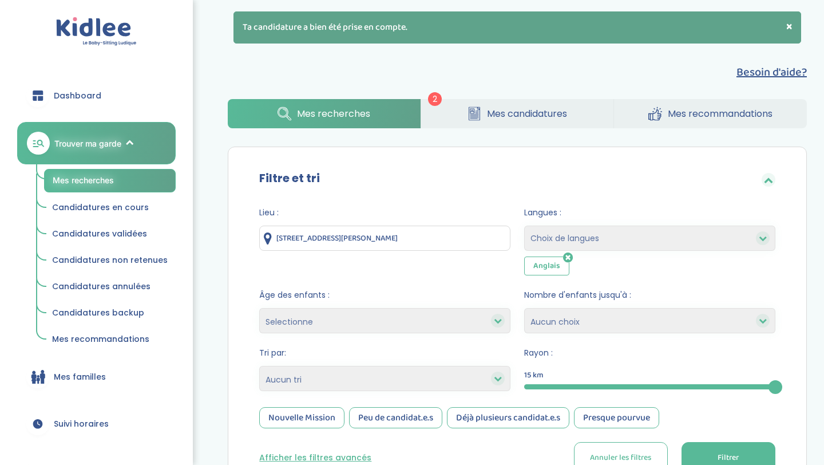
click at [577, 242] on select "Choix de langues Anglais Arabe Espagnol Italien Russe Français Coréen" at bounding box center [649, 238] width 251 height 25
select select "12"
click at [524, 226] on select "Choix de langues Anglais Arabe Espagnol Italien Russe Français Coréen" at bounding box center [649, 238] width 251 height 25
select select
click at [764, 452] on button "Filtrer" at bounding box center [729, 457] width 94 height 31
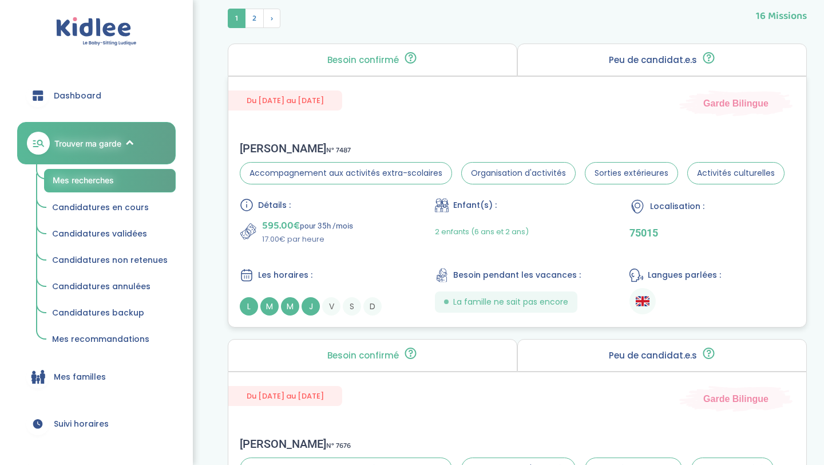
scroll to position [568, 0]
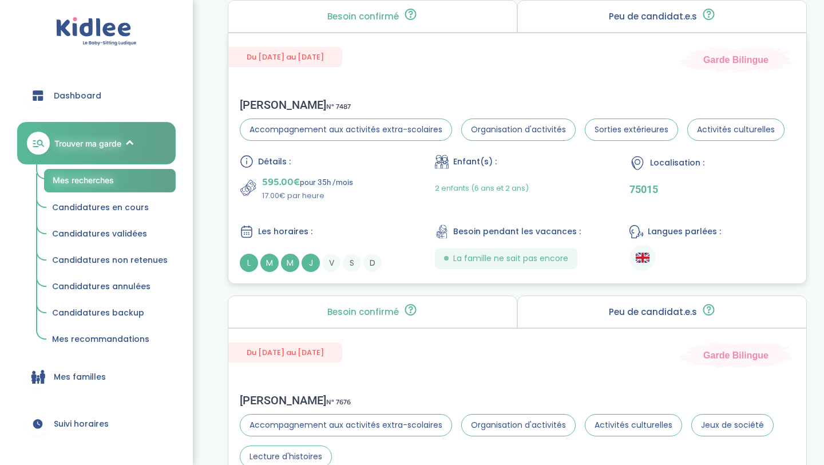
click at [543, 188] on div "2 enfants (6 ans et 2 ans)" at bounding box center [517, 188] width 165 height 27
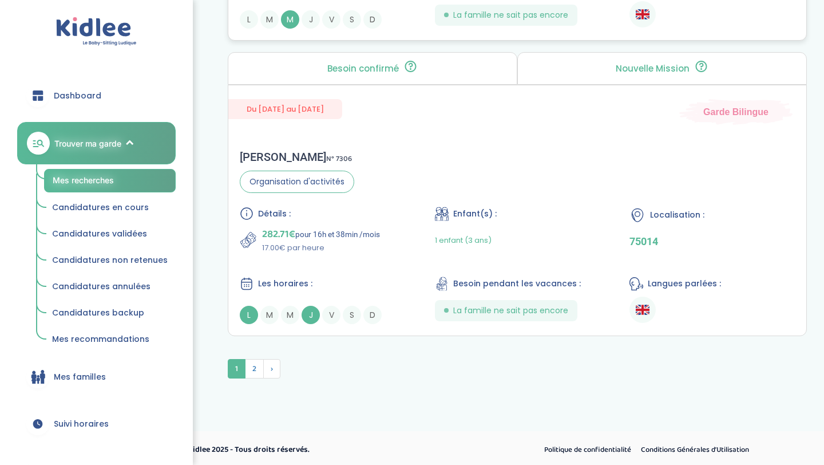
scroll to position [3210, 0]
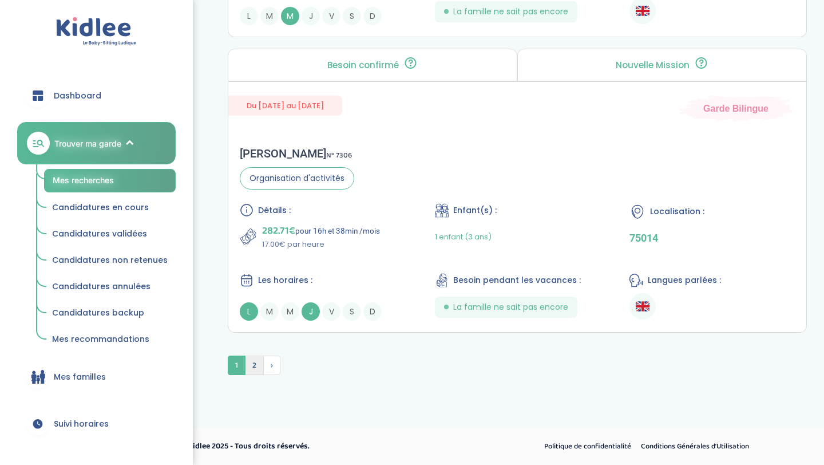
click at [250, 369] on span "2" at bounding box center [254, 364] width 19 height 19
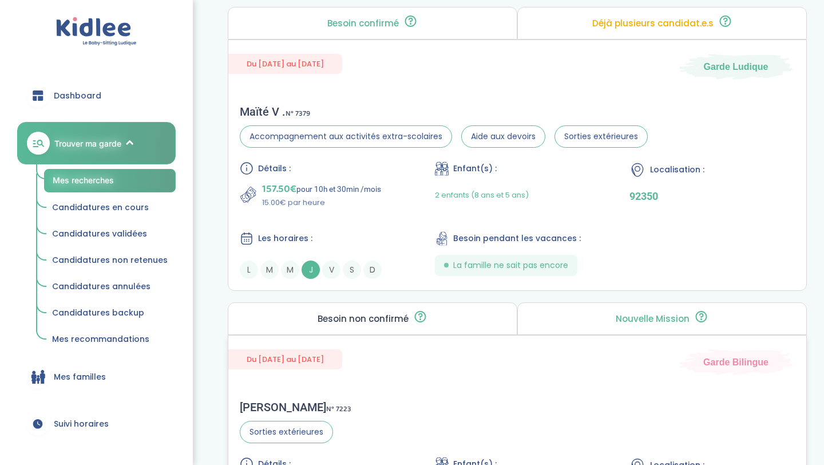
scroll to position [1717, 0]
click at [547, 215] on div "Détails : 157.50€ pour 10h et 30min /mois 15.00€ par heure Enfant(s) : 2 enfant…" at bounding box center [517, 219] width 555 height 117
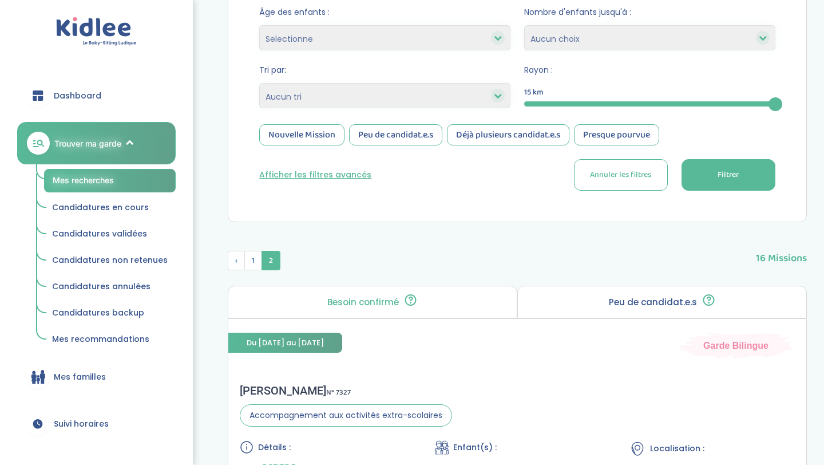
scroll to position [0, 0]
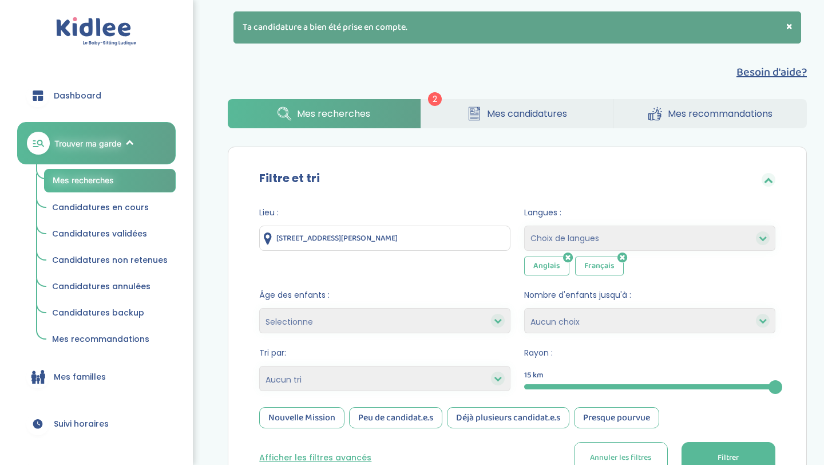
click at [515, 125] on link "Mes candidatures" at bounding box center [517, 113] width 192 height 29
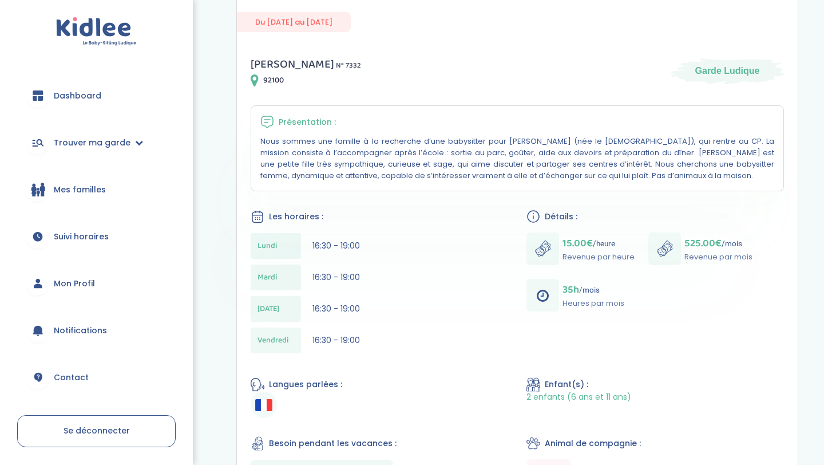
scroll to position [172, 0]
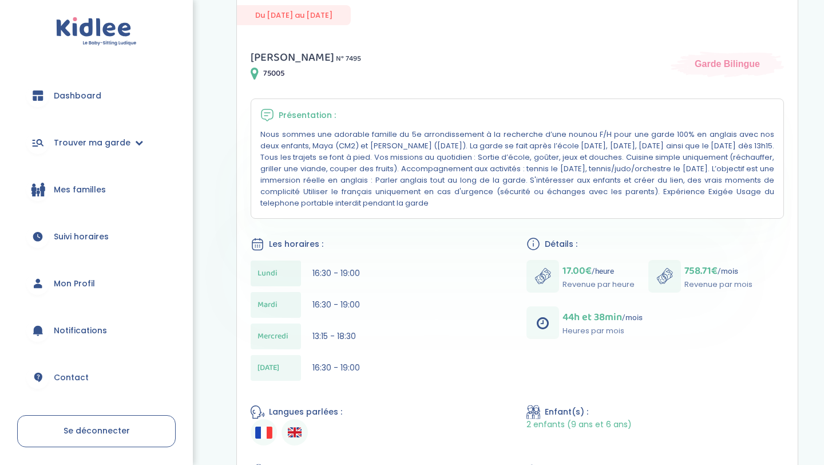
scroll to position [194, 0]
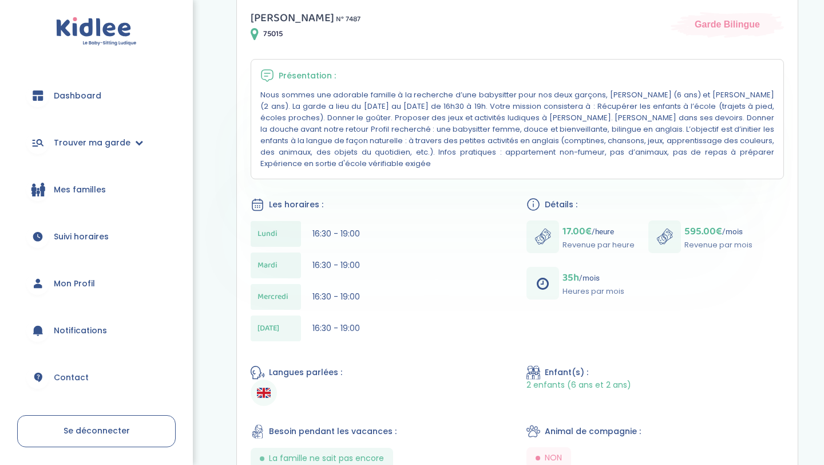
scroll to position [179, 0]
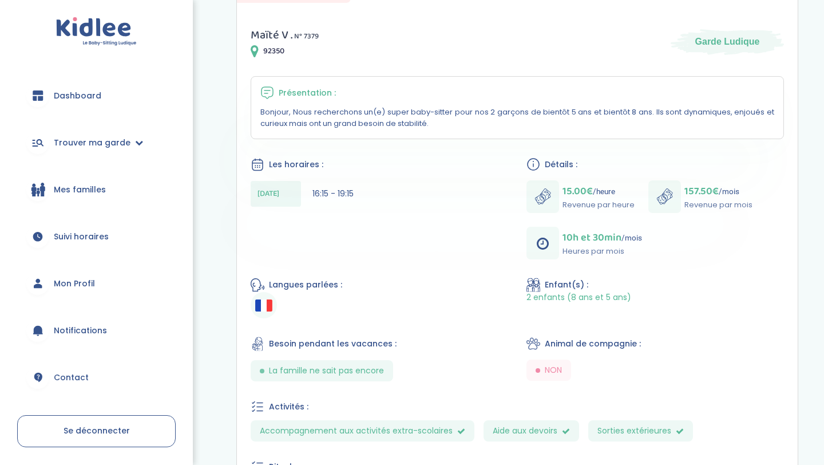
scroll to position [167, 0]
